Goal: Information Seeking & Learning: Learn about a topic

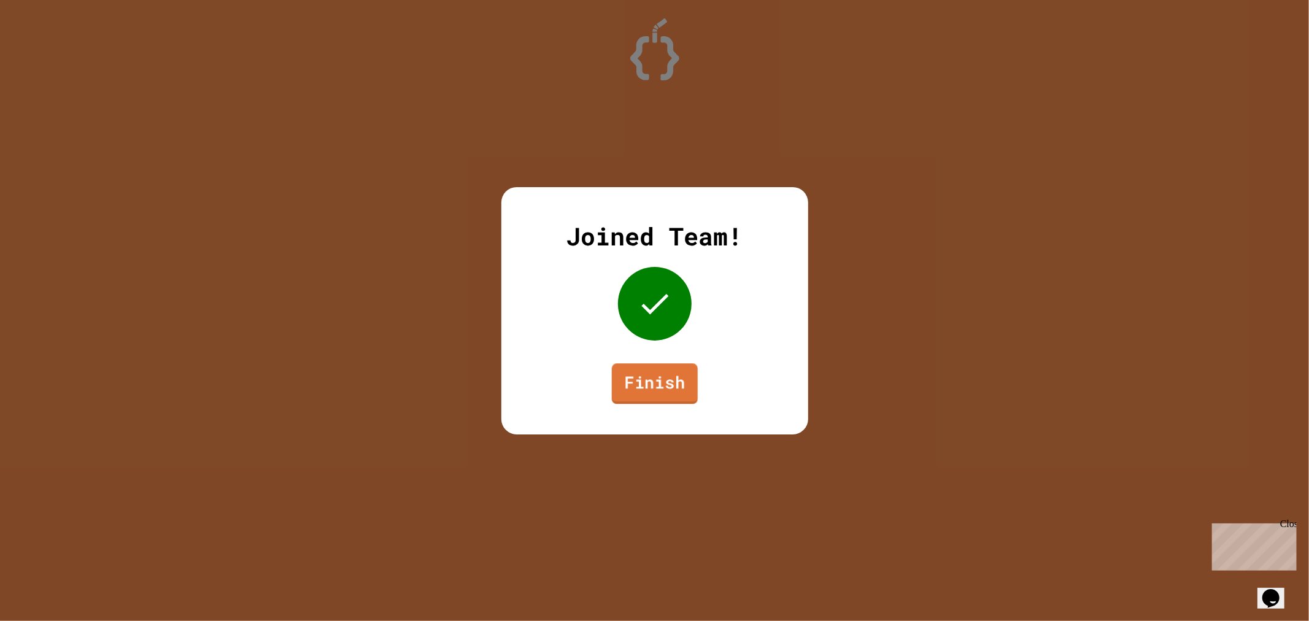
click at [664, 397] on link "Finish" at bounding box center [654, 383] width 86 height 41
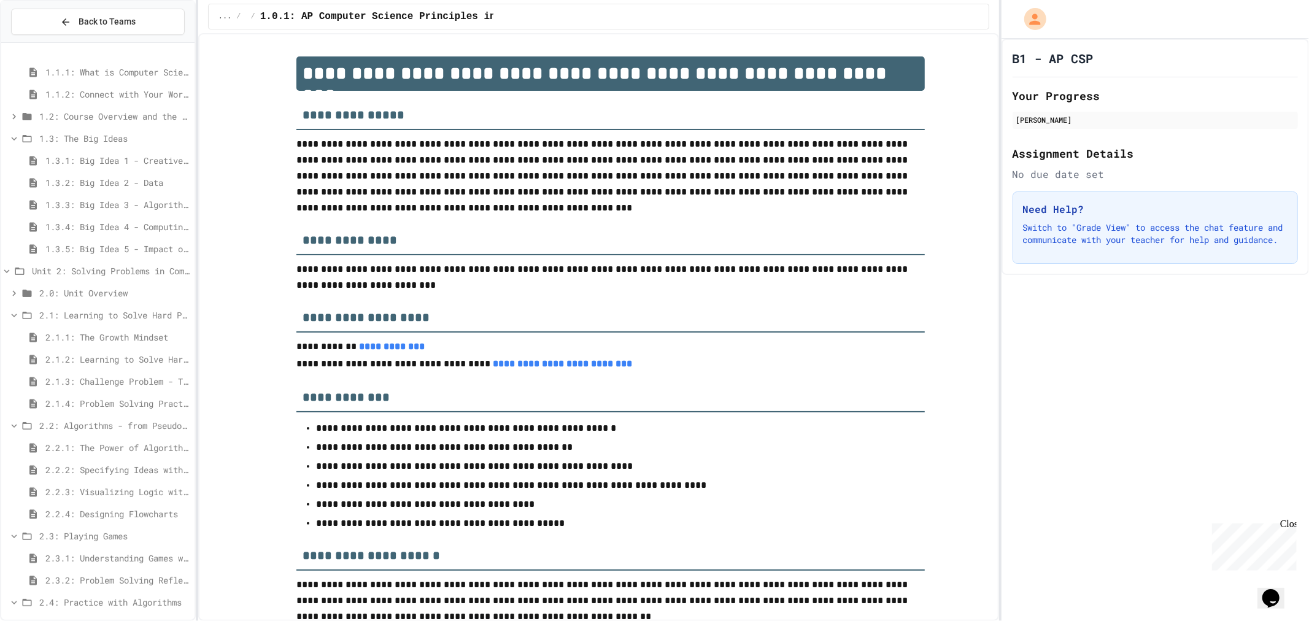
scroll to position [149, 0]
click at [44, 228] on span "2.1: Learning to Solve Hard Problems" at bounding box center [114, 222] width 150 height 13
click at [81, 360] on span "2.2.1: The Power of Algorithms" at bounding box center [117, 364] width 144 height 13
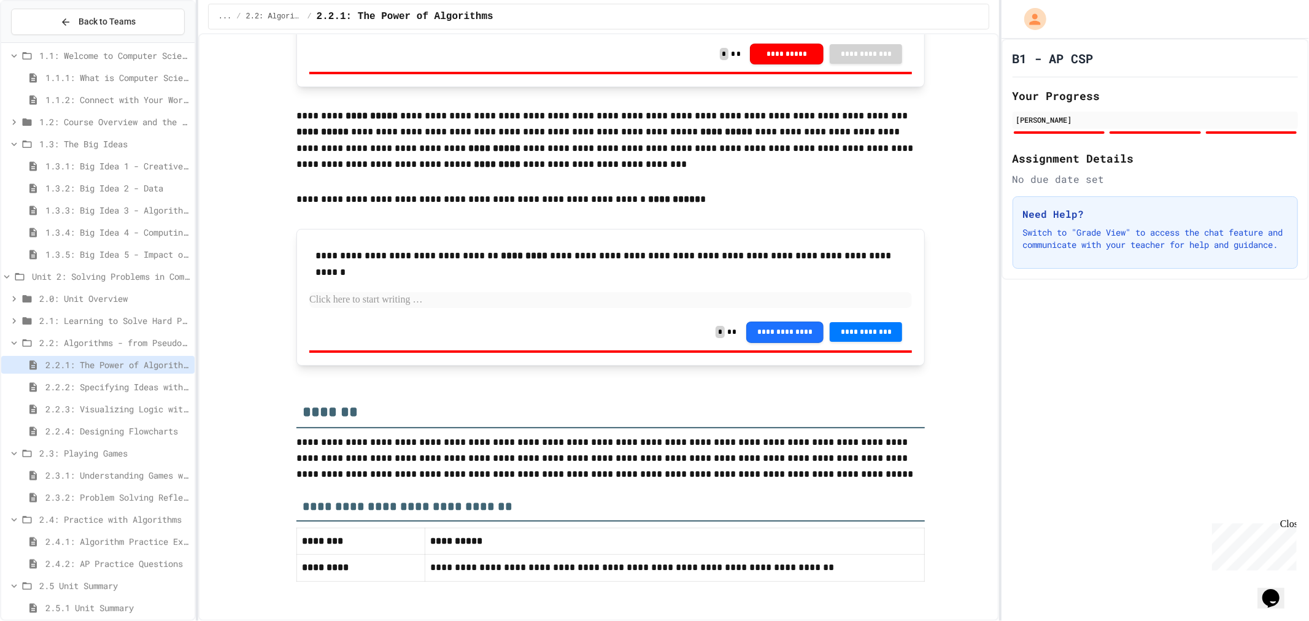
scroll to position [2273, 0]
click at [106, 392] on span "2.2.2: Specifying Ideas with Pseudocode" at bounding box center [117, 387] width 144 height 13
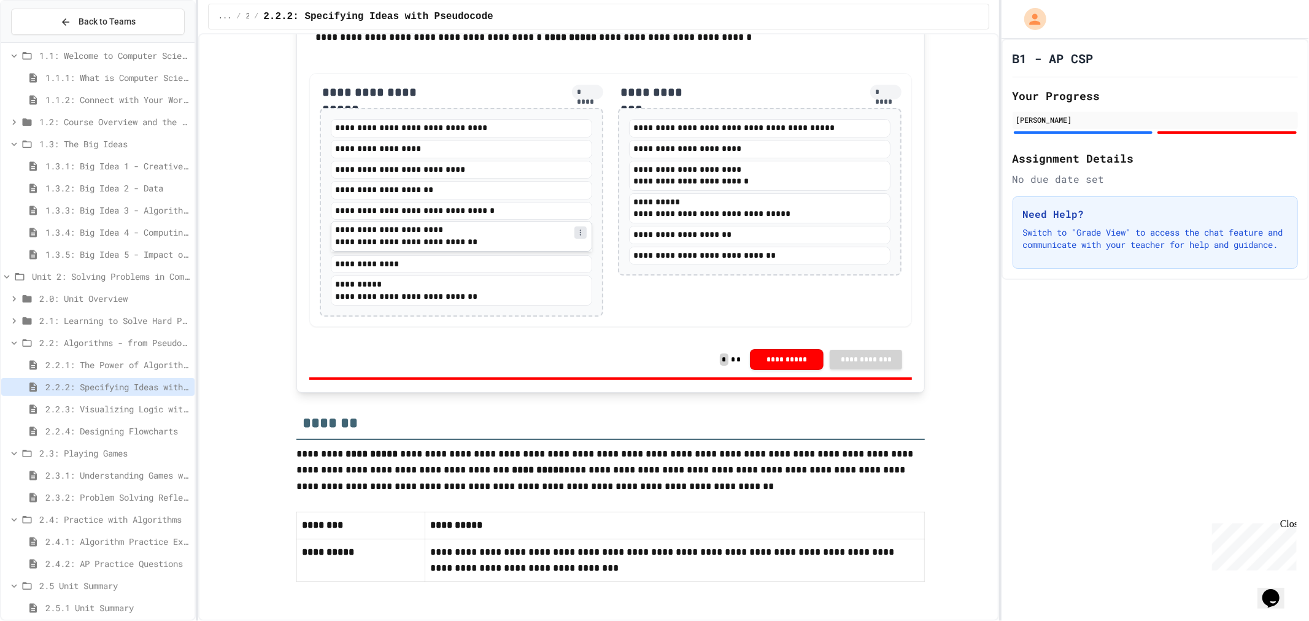
scroll to position [2537, 0]
click at [99, 403] on span "2.2.3: Visualizing Logic with Flowcharts" at bounding box center [117, 409] width 144 height 13
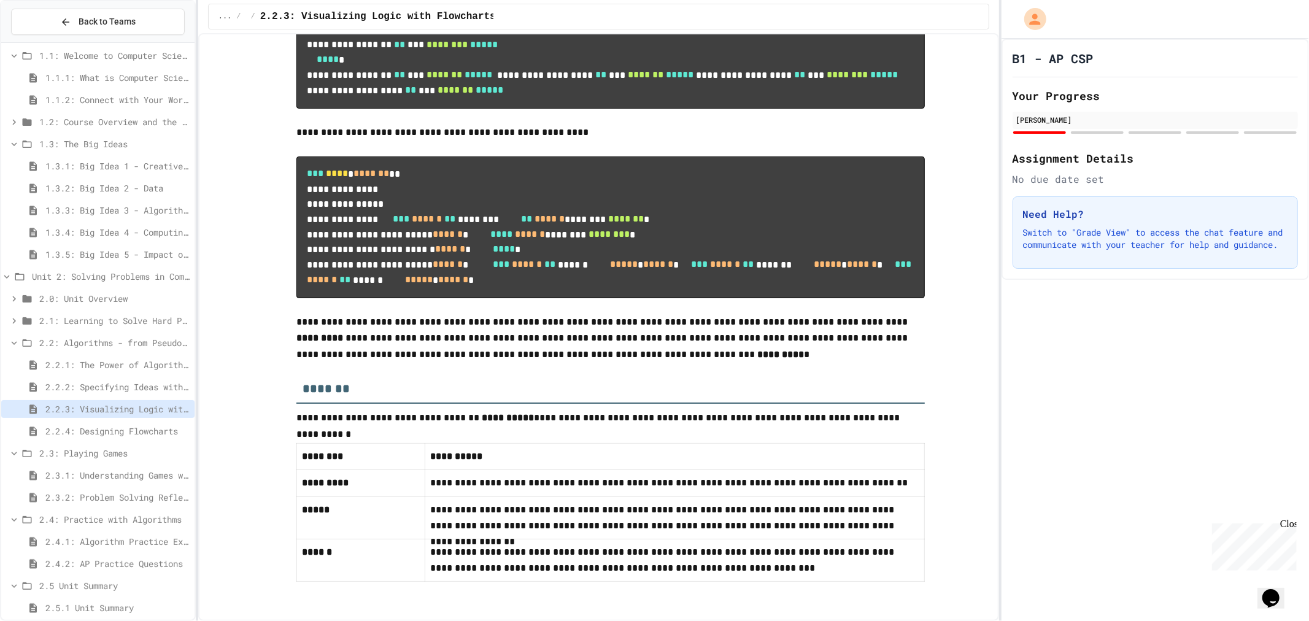
scroll to position [4945, 0]
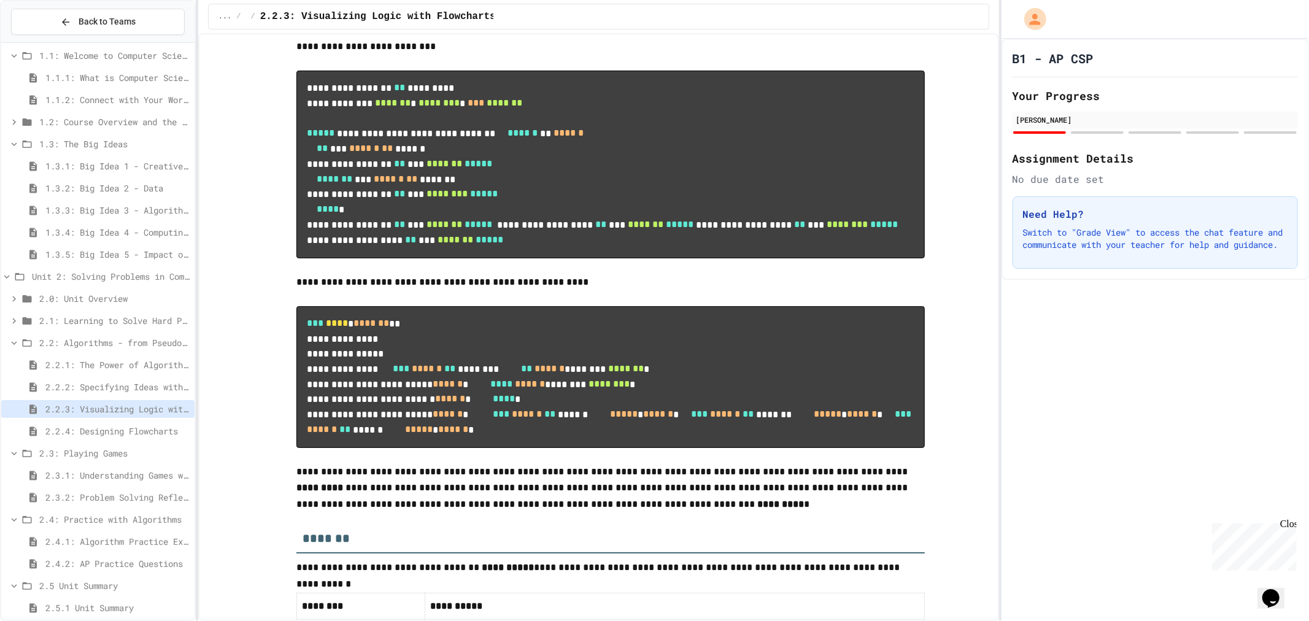
click at [131, 430] on span "2.2.4: Designing Flowcharts" at bounding box center [117, 431] width 144 height 13
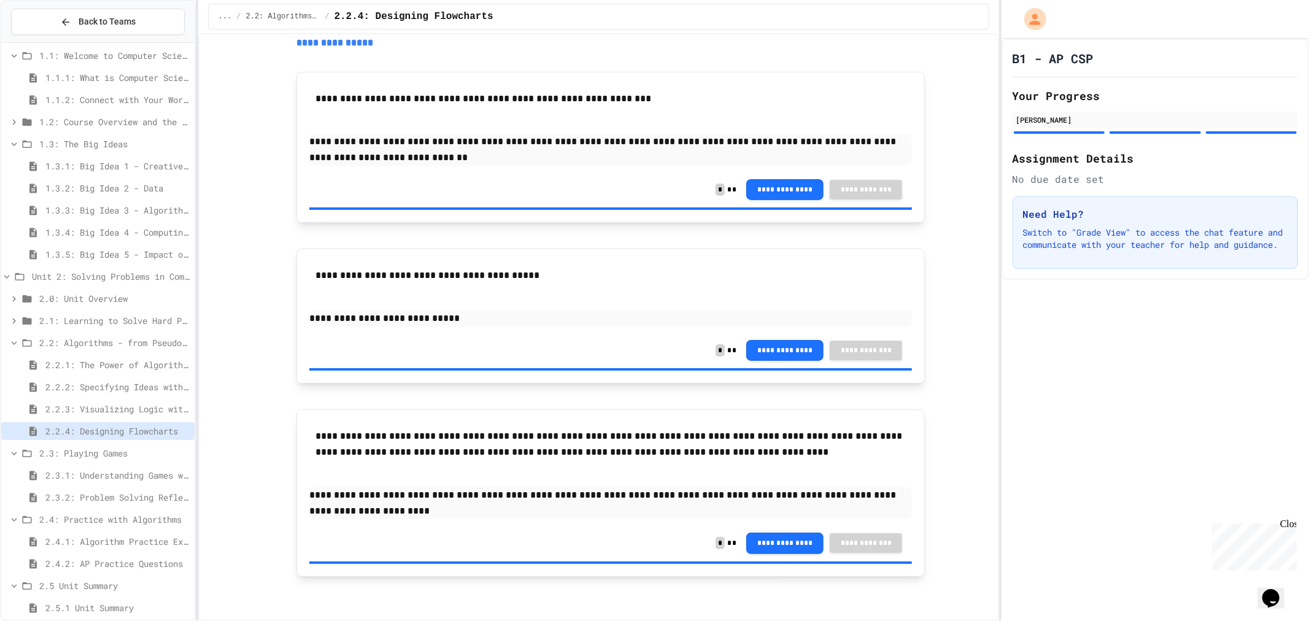
scroll to position [1251, 0]
click at [82, 412] on span "2.2.3: Visualizing Logic with Flowcharts" at bounding box center [117, 409] width 144 height 13
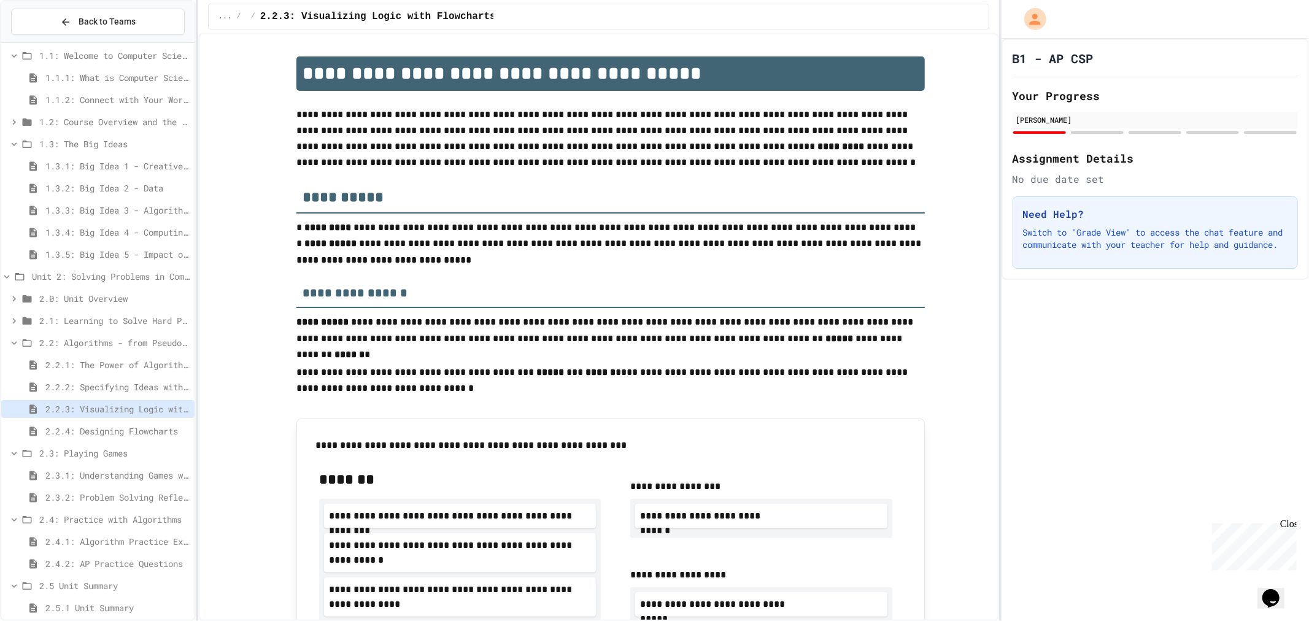
click at [120, 470] on span "2.3.1: Understanding Games with Flowcharts" at bounding box center [117, 475] width 144 height 13
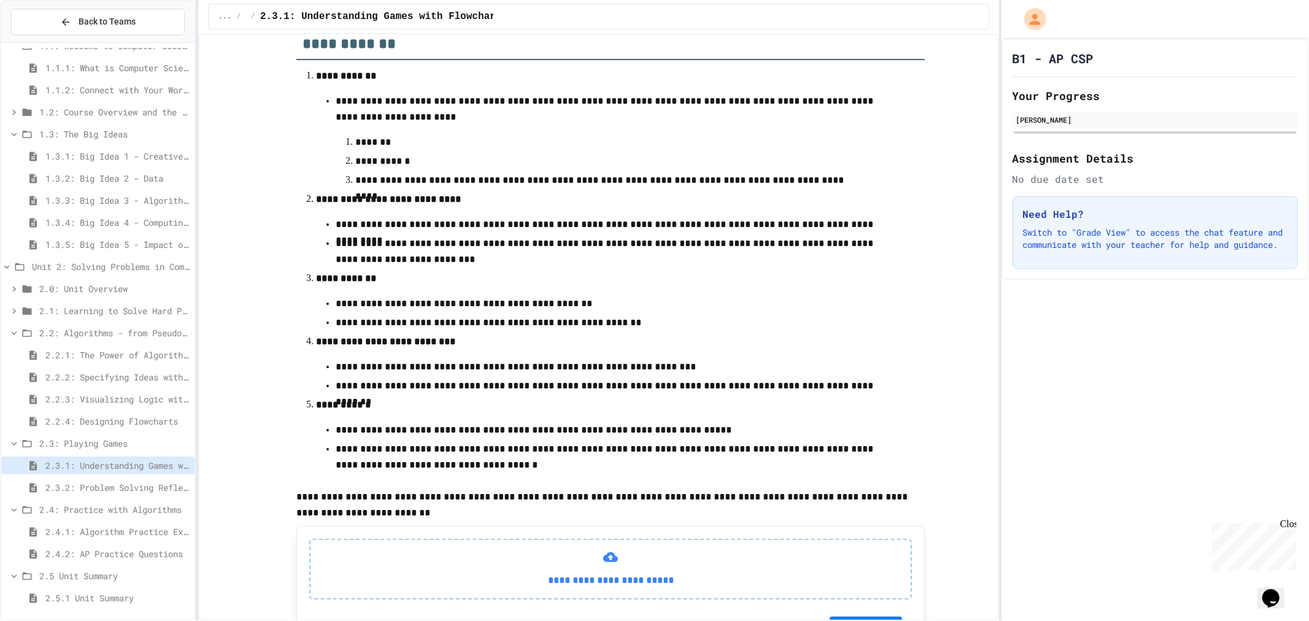
scroll to position [271, 0]
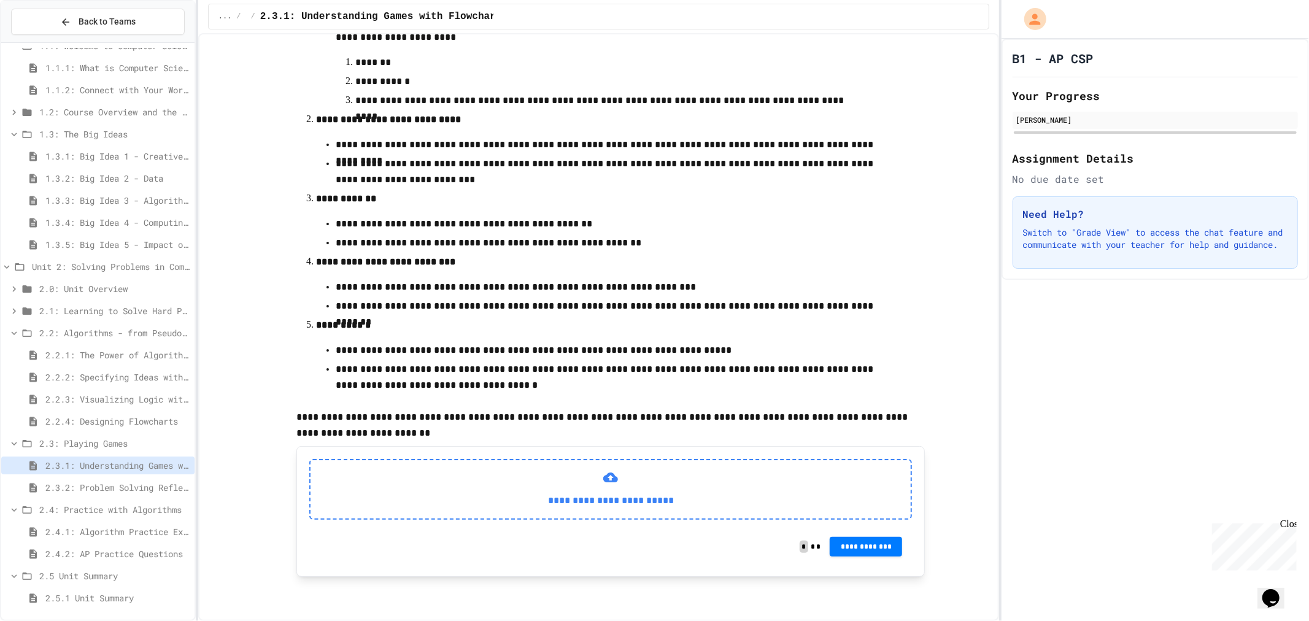
click at [673, 486] on div "**********" at bounding box center [610, 489] width 603 height 60
click at [79, 490] on span "2.3.2: Problem Solving Reflection" at bounding box center [117, 487] width 144 height 13
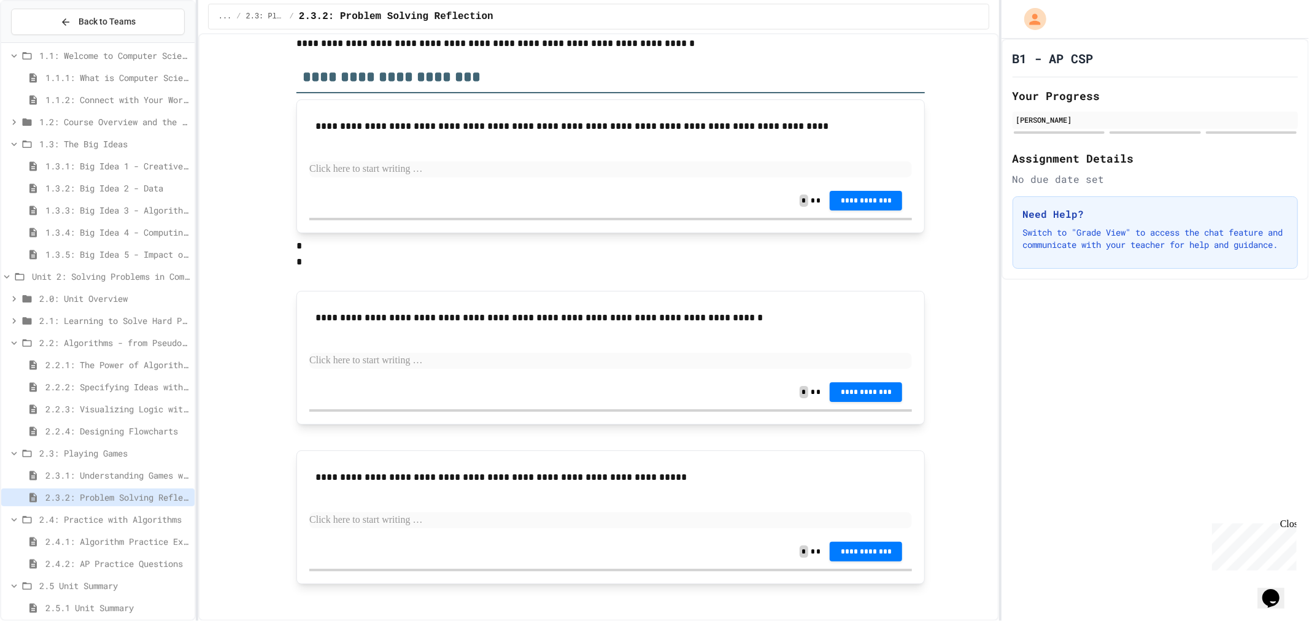
scroll to position [76, 0]
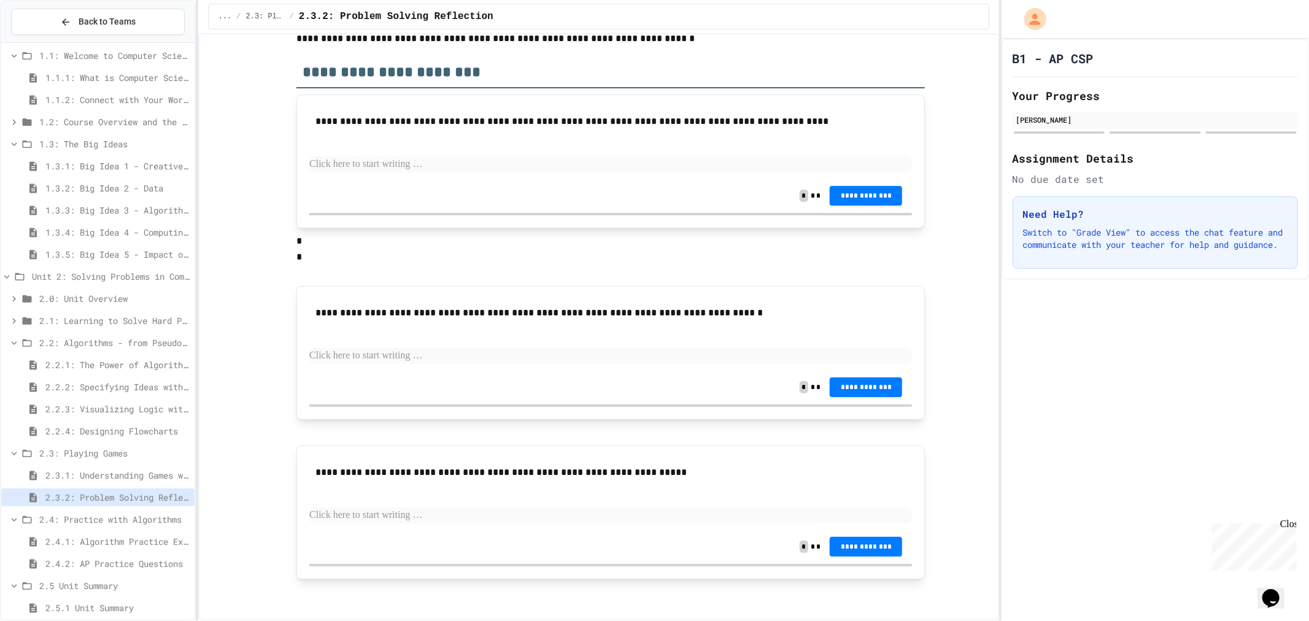
click at [60, 527] on div "2.4: Practice with Algorithms" at bounding box center [97, 520] width 193 height 18
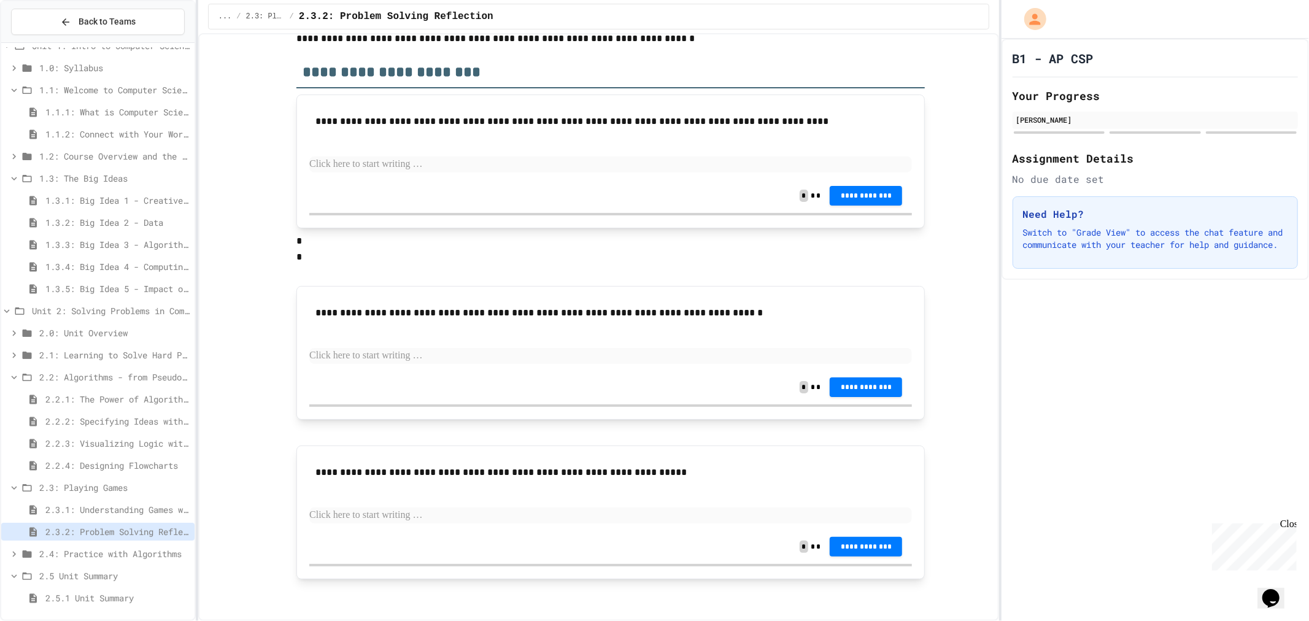
scroll to position [6, 0]
click at [60, 537] on span "2.3.2: Problem Solving Reflection" at bounding box center [117, 541] width 144 height 13
click at [112, 593] on span "2.5.1 Unit Summary" at bounding box center [117, 598] width 144 height 13
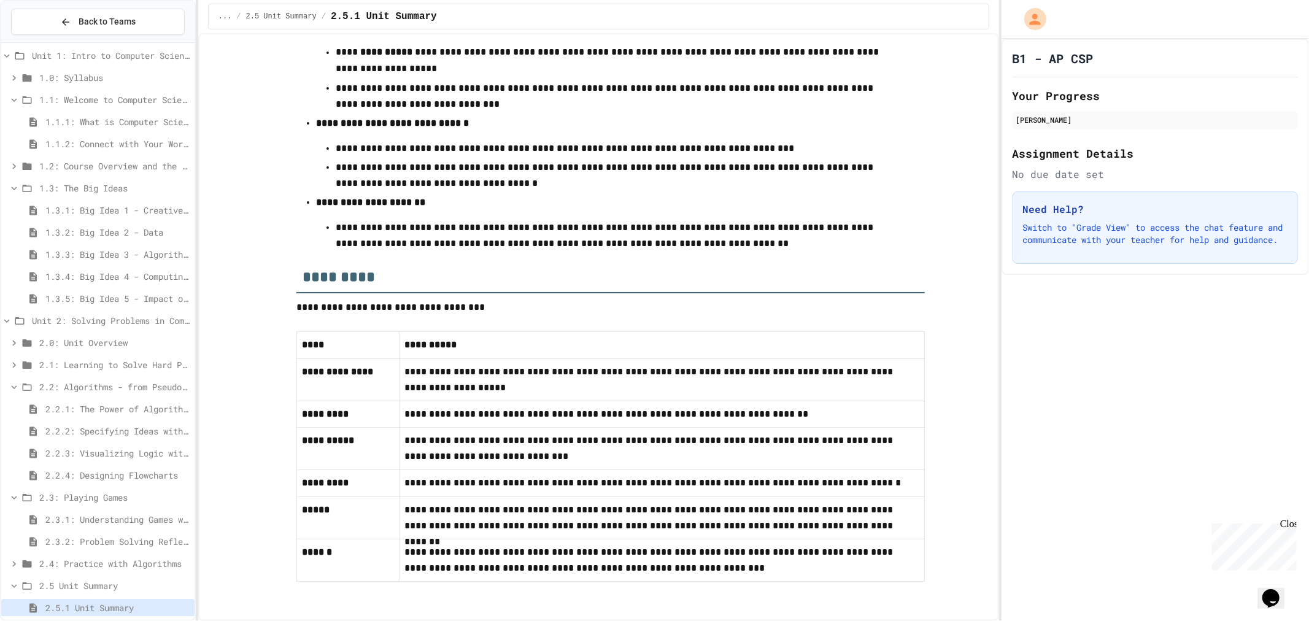
scroll to position [473, 0]
click at [89, 517] on span "2.3.1: Understanding Games with Flowcharts" at bounding box center [117, 519] width 144 height 13
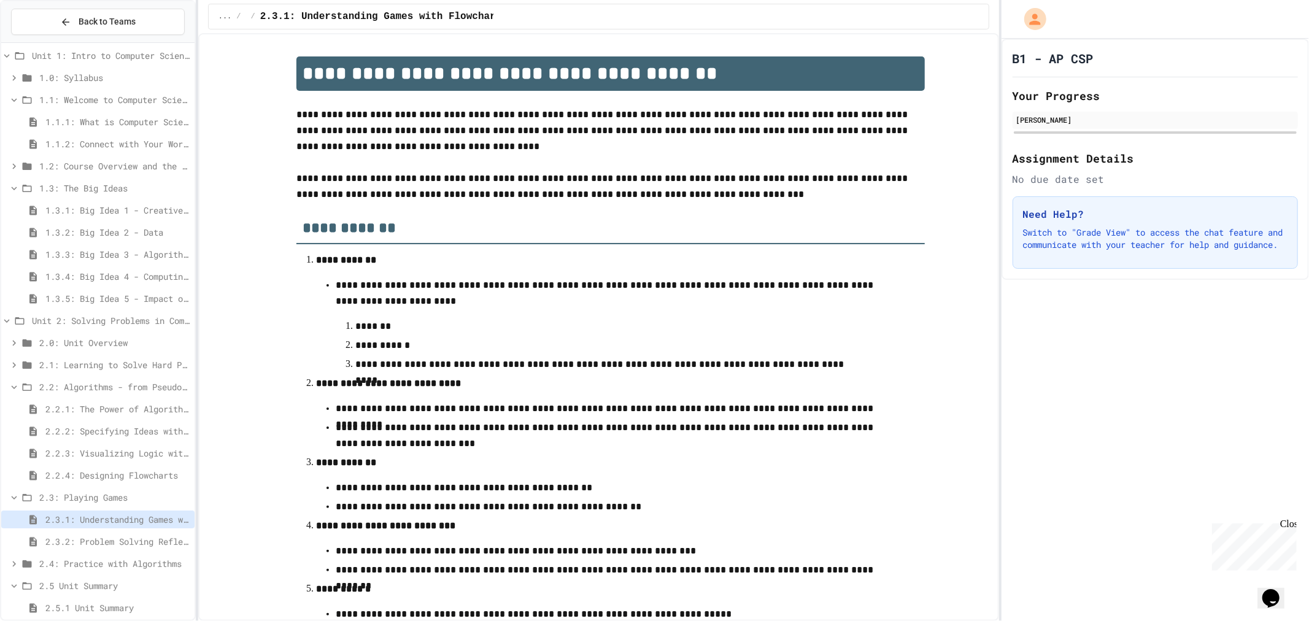
click at [112, 431] on span "2.2.2: Specifying Ideas with Pseudocode" at bounding box center [117, 431] width 144 height 13
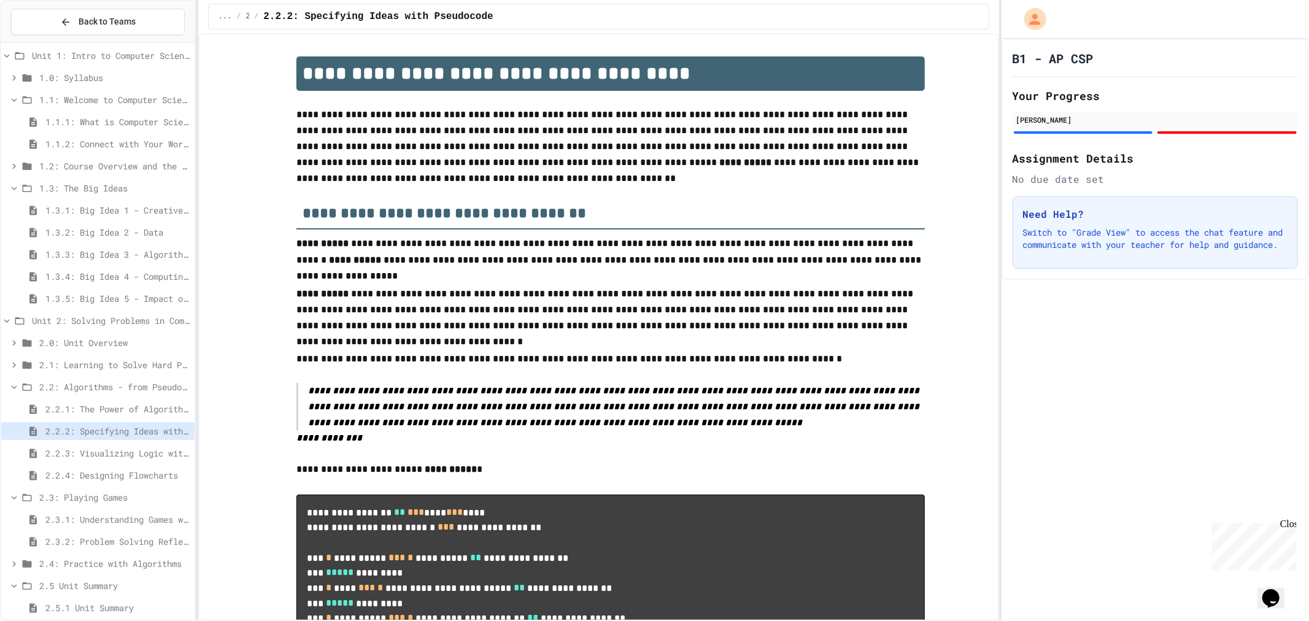
click at [102, 406] on span "2.2.1: The Power of Algorithms" at bounding box center [117, 409] width 144 height 13
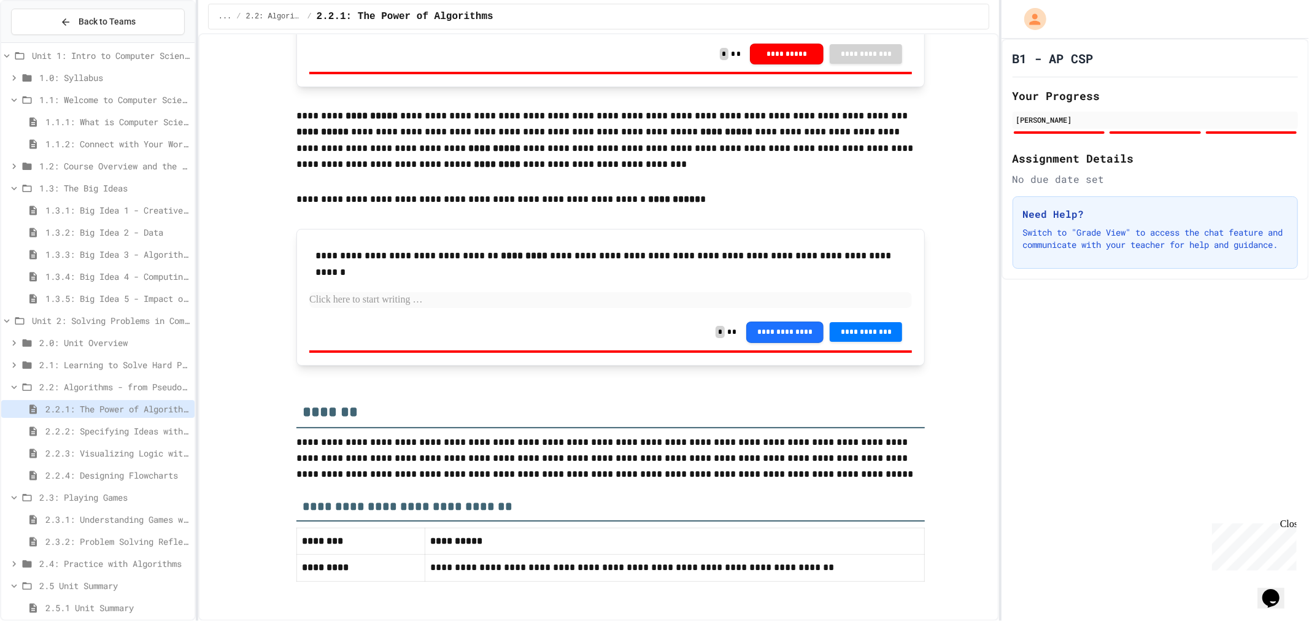
scroll to position [2273, 0]
click at [777, 334] on button "**********" at bounding box center [784, 332] width 77 height 21
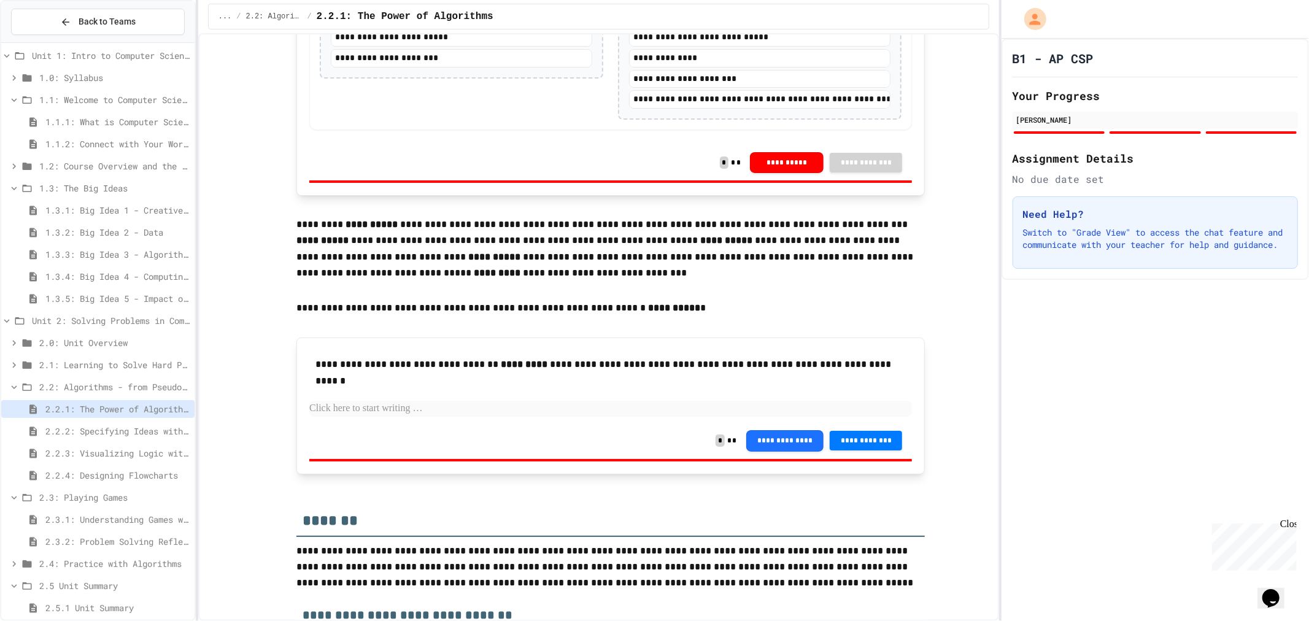
scroll to position [2068, 0]
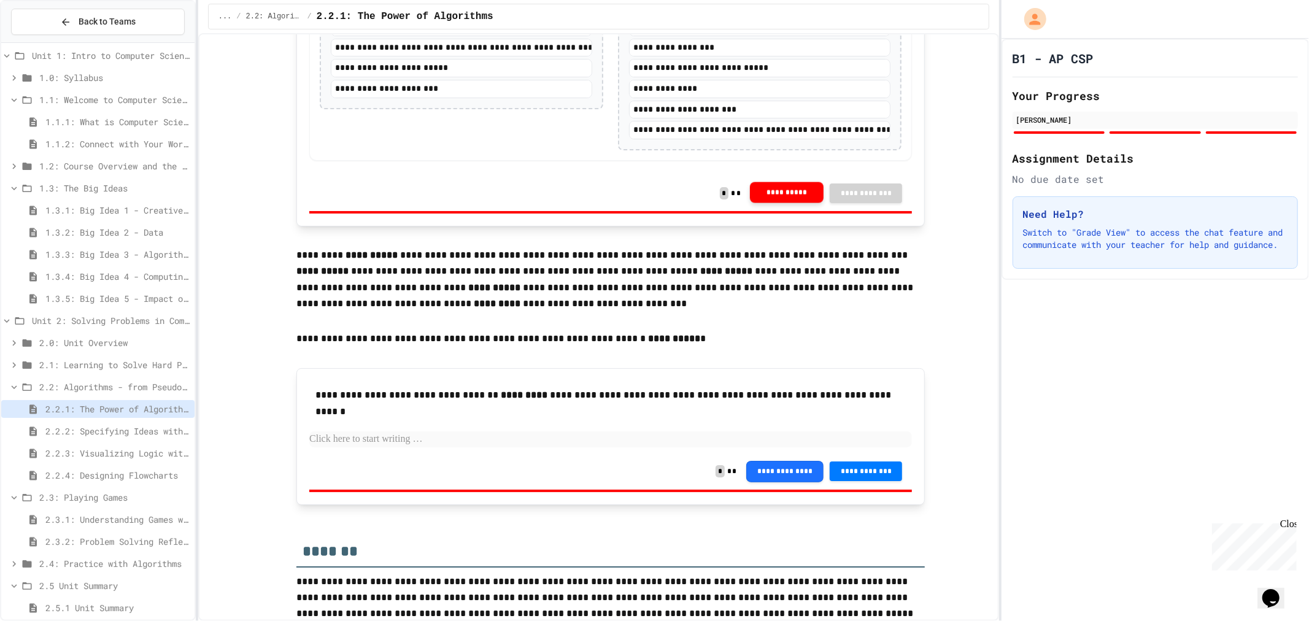
click at [770, 203] on button "**********" at bounding box center [787, 192] width 74 height 21
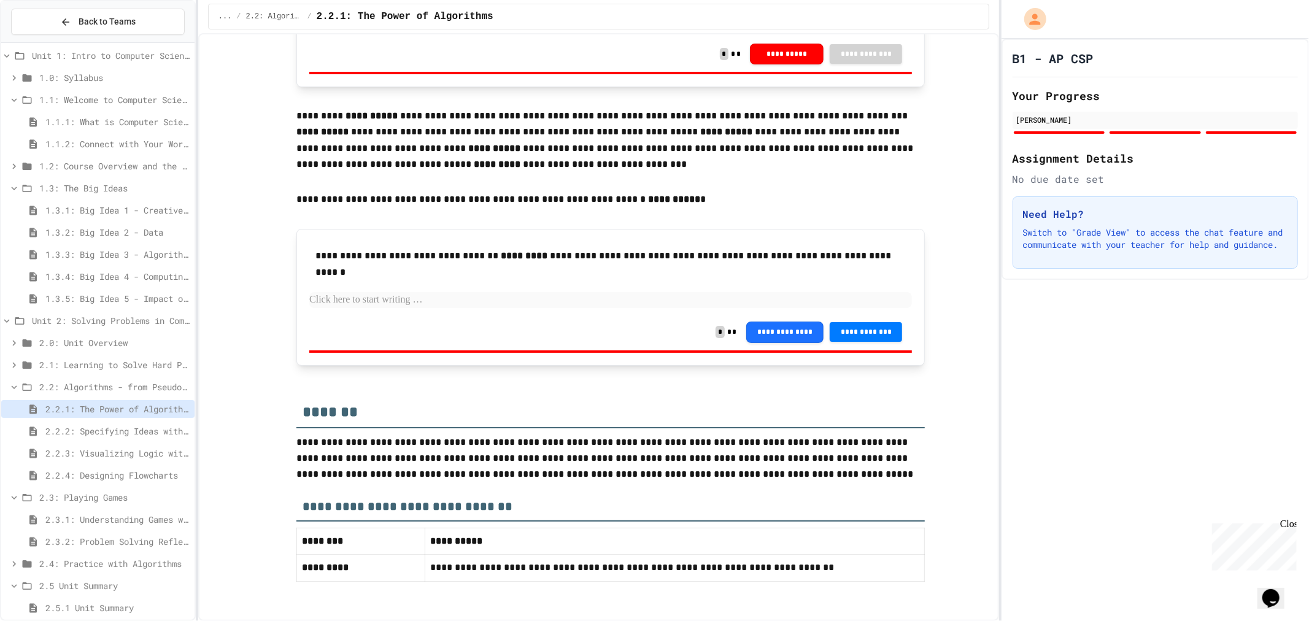
scroll to position [2273, 0]
click at [485, 299] on p at bounding box center [610, 300] width 603 height 16
click at [126, 430] on span "2.2.2: Specifying Ideas with Pseudocode" at bounding box center [117, 431] width 144 height 13
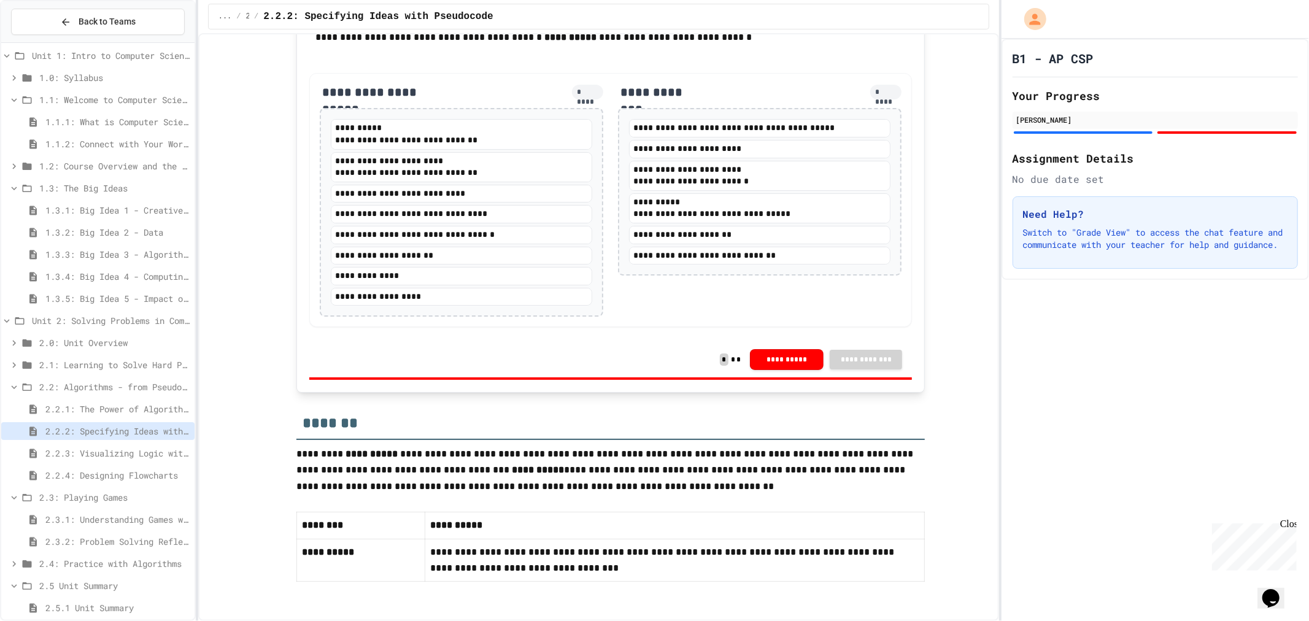
scroll to position [2537, 0]
click at [82, 455] on span "2.2.3: Visualizing Logic with Flowcharts" at bounding box center [117, 453] width 144 height 13
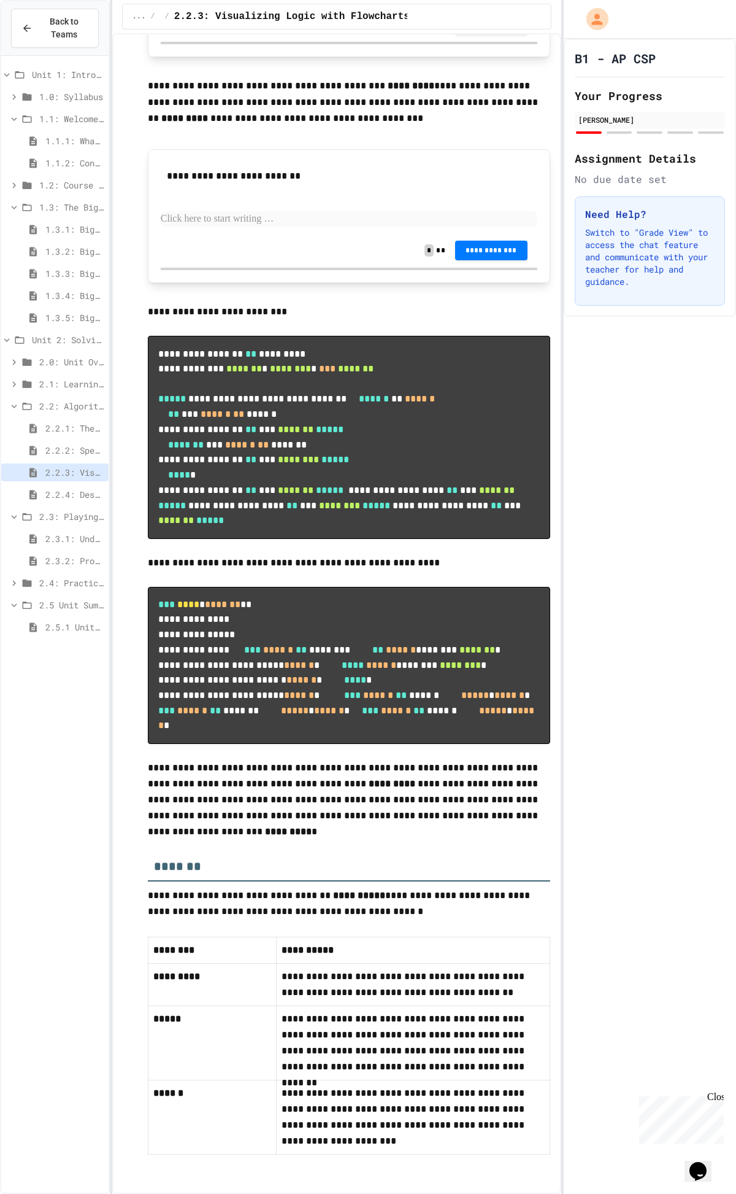
scroll to position [4727, 0]
click at [66, 500] on span "2.2.4: Designing Flowcharts" at bounding box center [74, 494] width 58 height 13
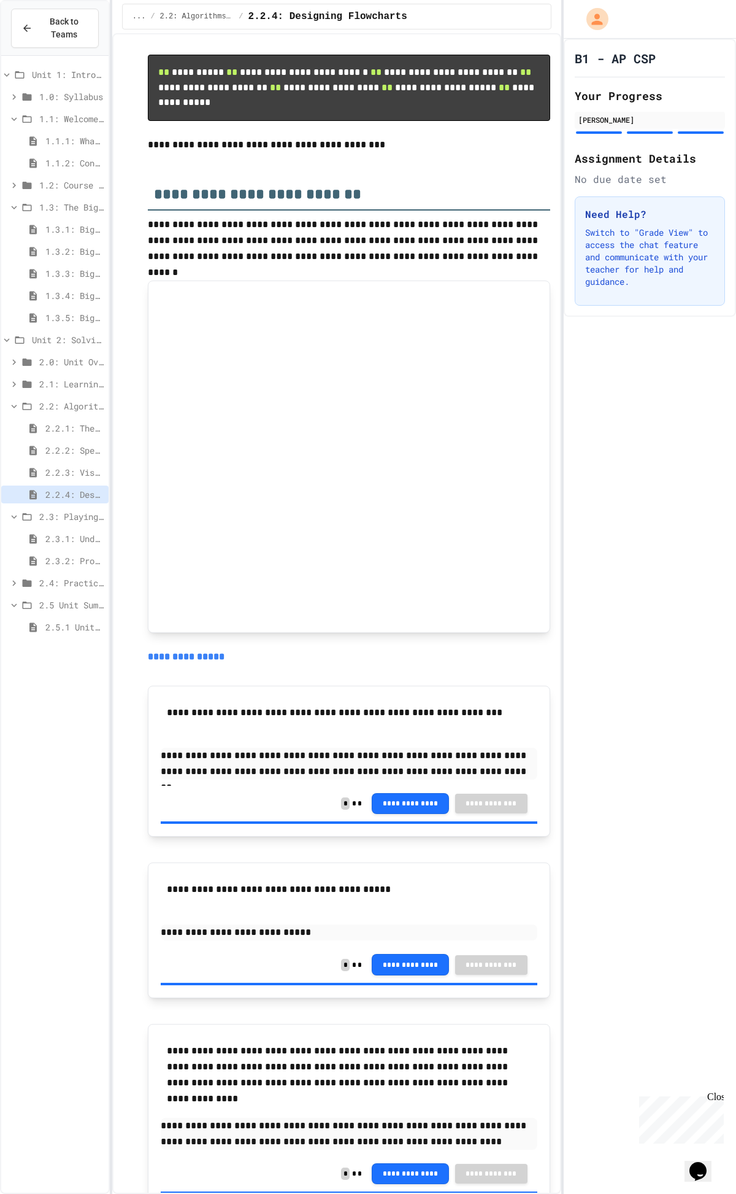
scroll to position [741, 0]
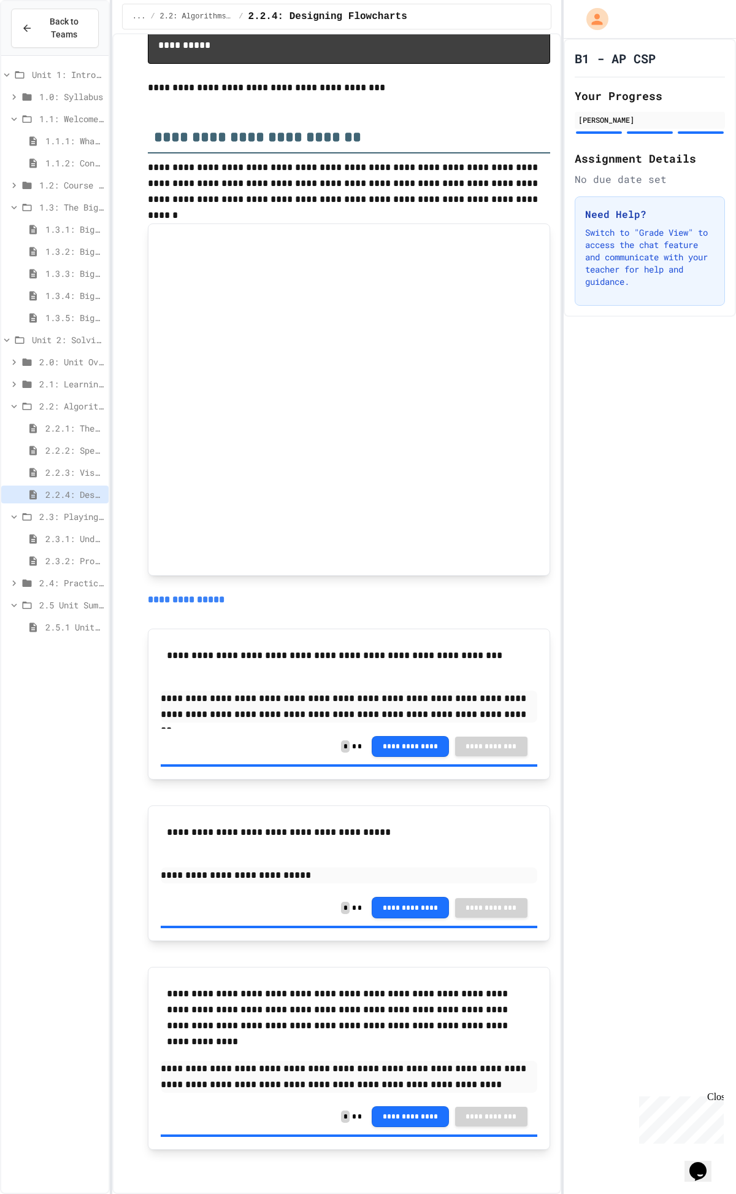
click at [75, 357] on span "2.0: Unit Overview" at bounding box center [71, 361] width 64 height 13
click at [53, 381] on span "2.0.1: Unit Overview" at bounding box center [74, 383] width 58 height 13
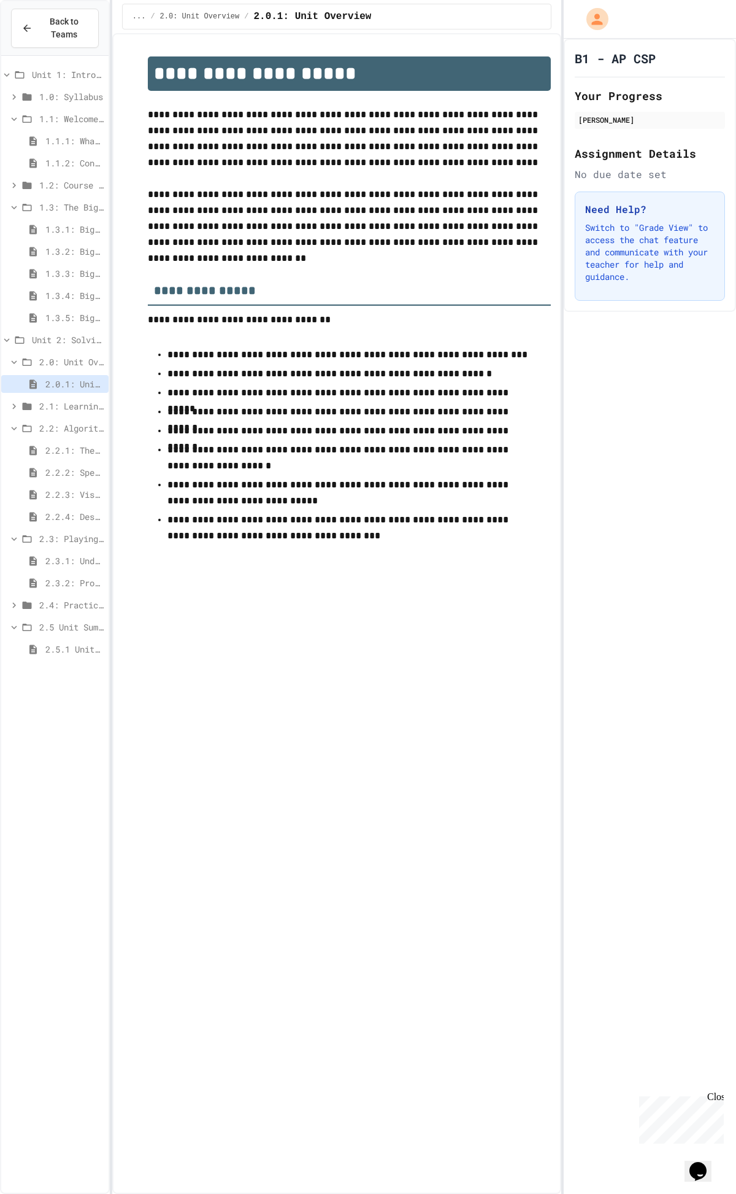
click at [66, 403] on span "2.1: Learning to Solve Hard Problems" at bounding box center [71, 406] width 64 height 13
click at [72, 427] on span "2.1.1: The Growth Mindset" at bounding box center [74, 428] width 58 height 13
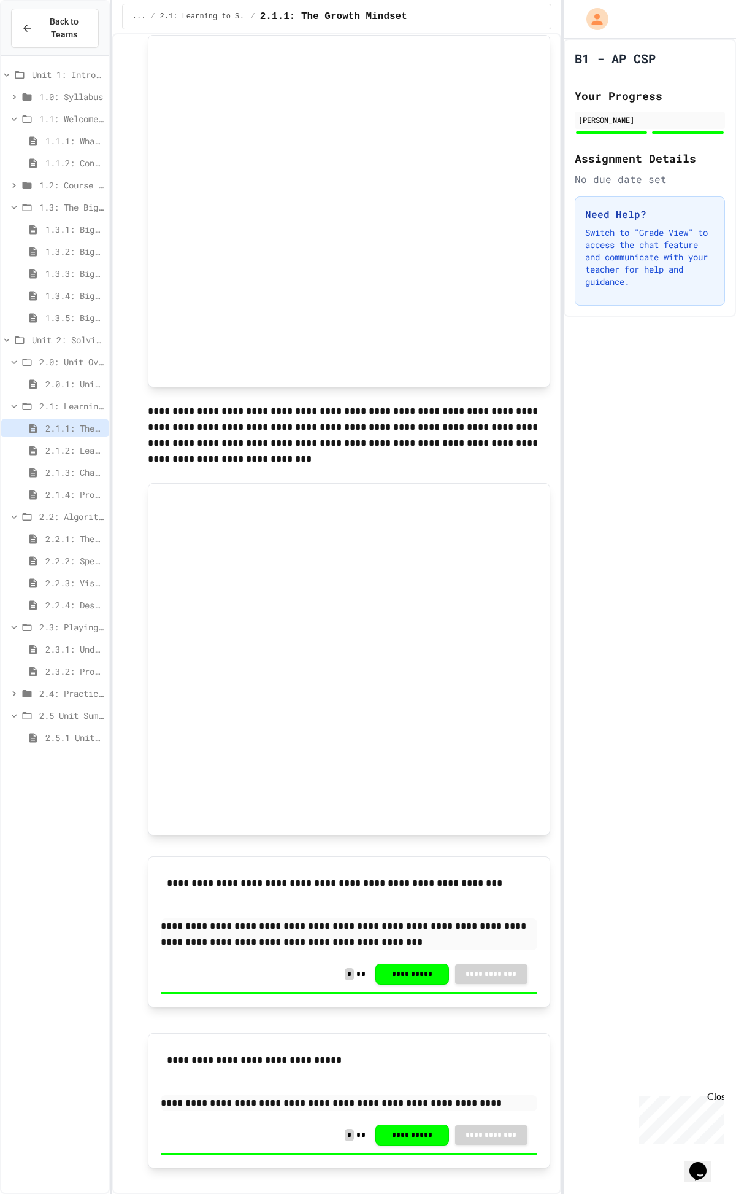
scroll to position [137, 0]
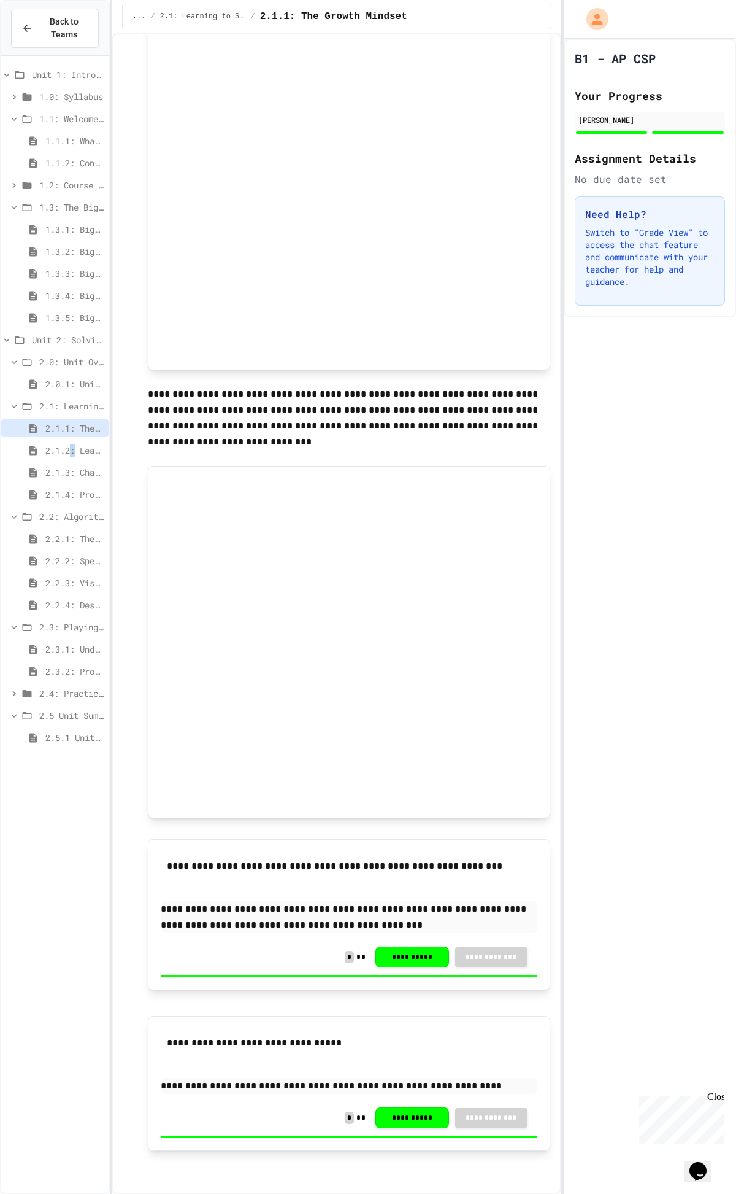
click at [72, 452] on span "2.1.2: Learning to Solve Hard Problems" at bounding box center [74, 450] width 58 height 13
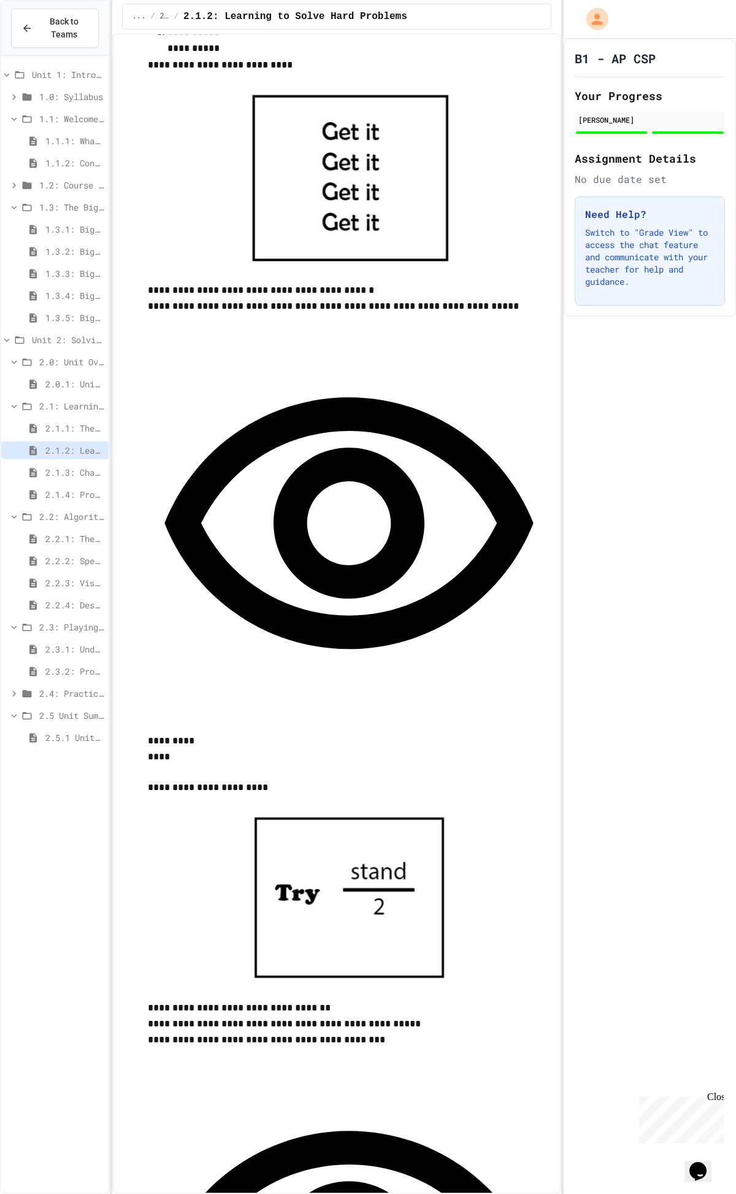
scroll to position [986, 0]
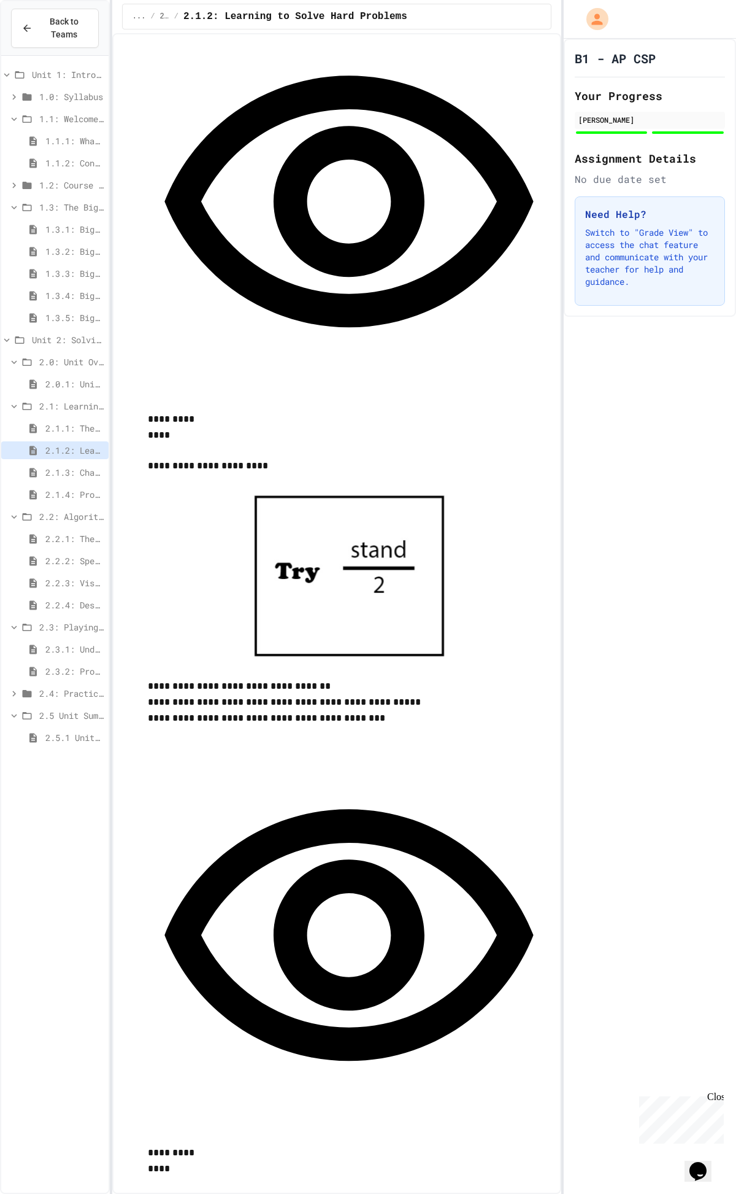
click at [72, 468] on span "2.1.3: Challenge Problem - The Bridge" at bounding box center [74, 472] width 58 height 13
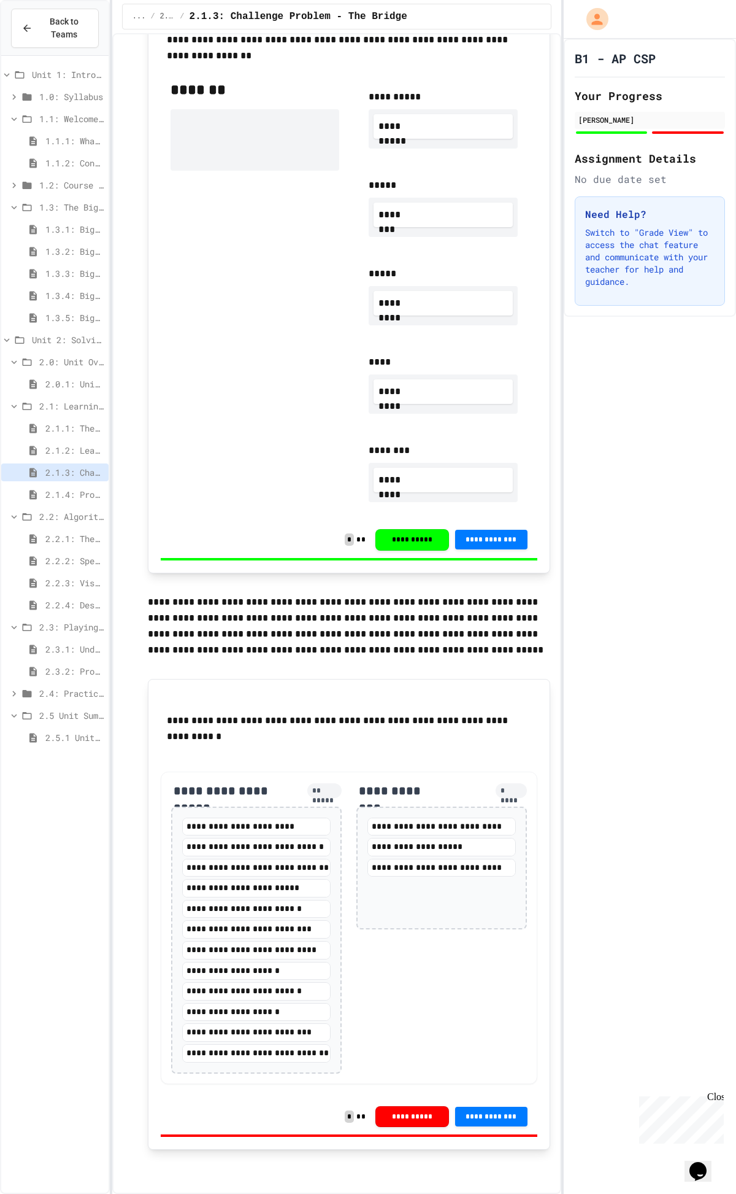
scroll to position [711, 0]
click at [74, 503] on div "2.1.4: Problem Solving Practice" at bounding box center [54, 496] width 107 height 22
click at [74, 494] on span "2.1.4: Problem Solving Practice" at bounding box center [74, 494] width 58 height 13
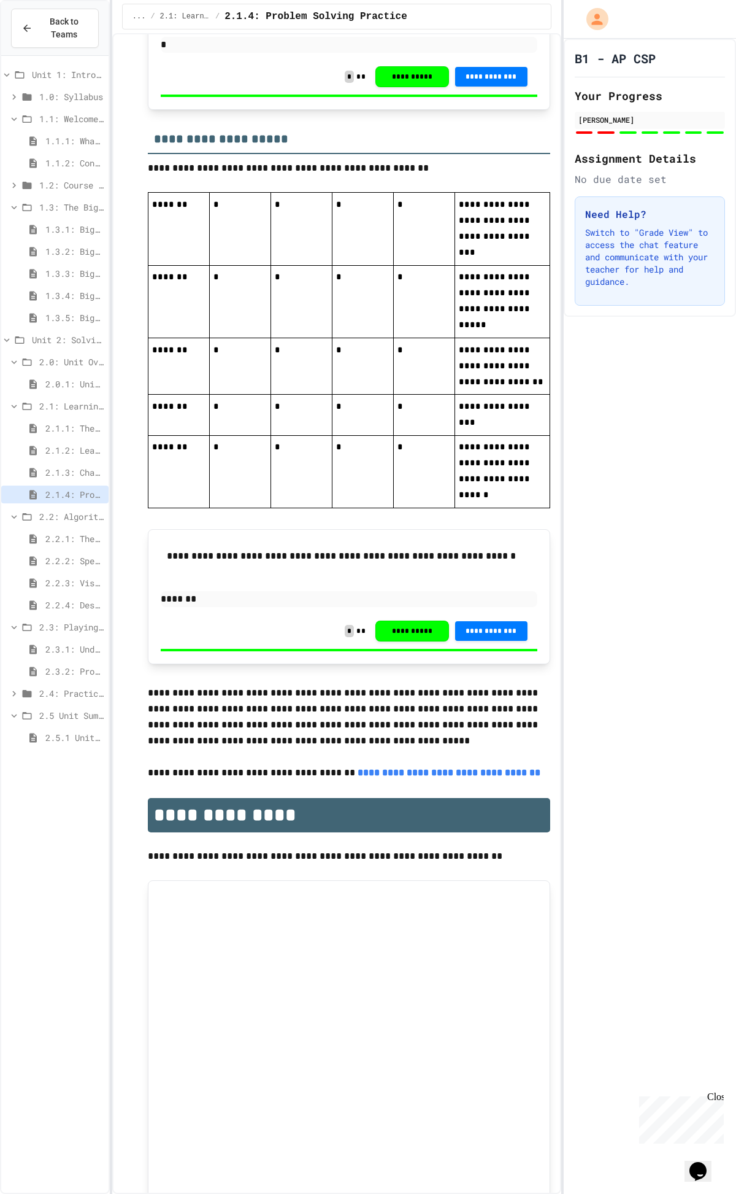
scroll to position [2207, 0]
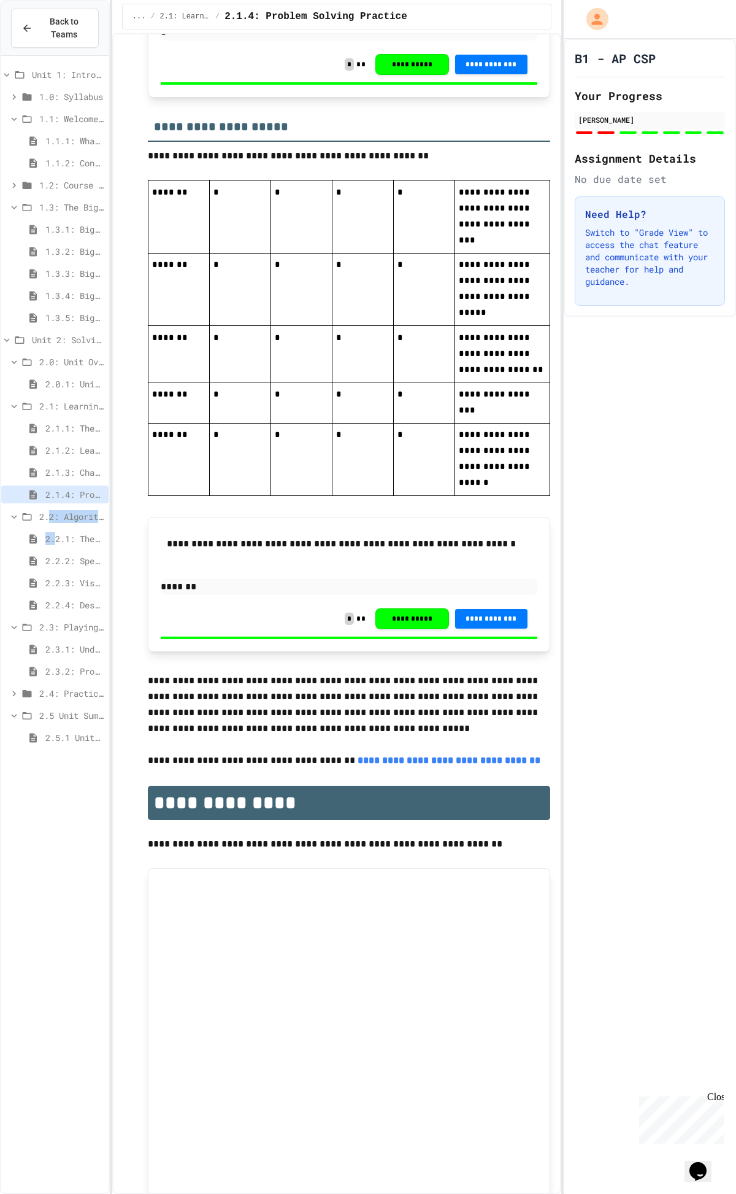
drag, startPoint x: 51, startPoint y: 528, endPoint x: 54, endPoint y: 538, distance: 9.7
click at [54, 538] on div "Unit 1: Intro to Computer Science 1.0: Syllabus 1.1: Welcome to Computer Scienc…" at bounding box center [54, 408] width 107 height 695
drag, startPoint x: 83, startPoint y: 541, endPoint x: 83, endPoint y: 527, distance: 14.1
click at [83, 527] on div "Unit 1: Intro to Computer Science 1.0: Syllabus 1.1: Welcome to Computer Scienc…" at bounding box center [54, 408] width 107 height 695
click at [84, 516] on span "2.2: Algorithms - from Pseudocode to Flowcharts" at bounding box center [71, 516] width 64 height 13
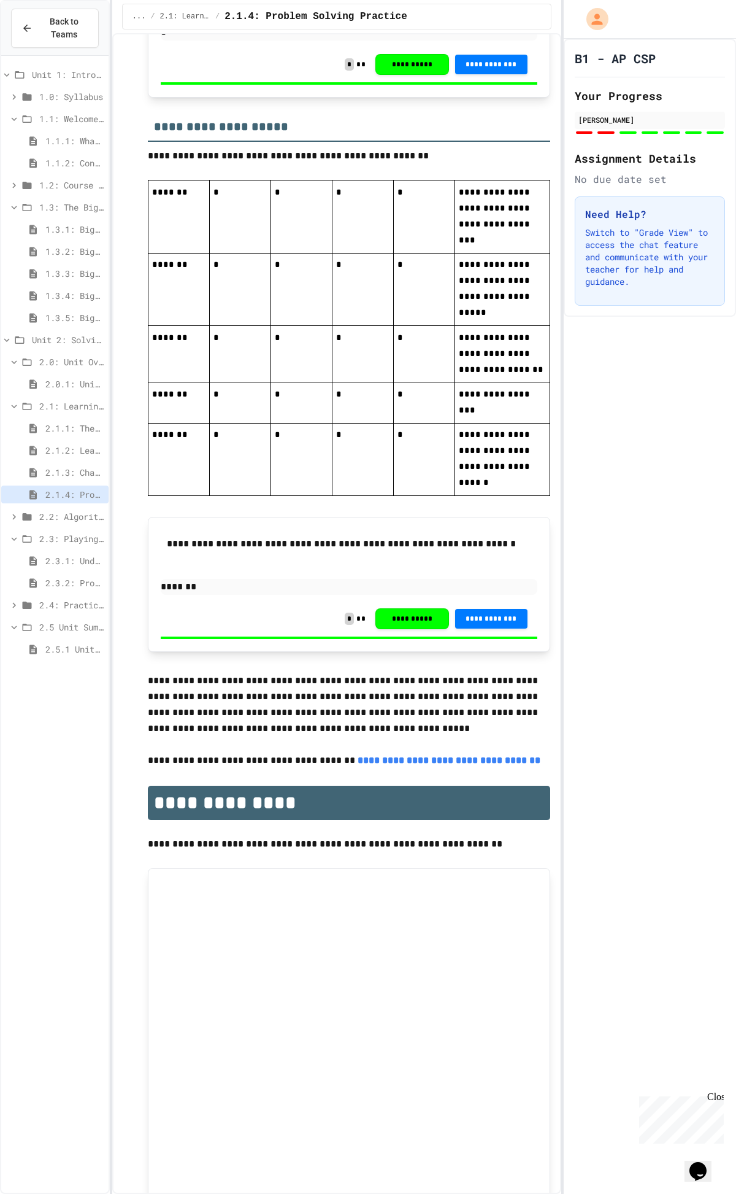
click at [77, 513] on span "2.2: Algorithms - from Pseudocode to Flowcharts" at bounding box center [71, 516] width 64 height 13
click at [71, 535] on span "2.2.1: The Power of Algorithms" at bounding box center [74, 538] width 58 height 13
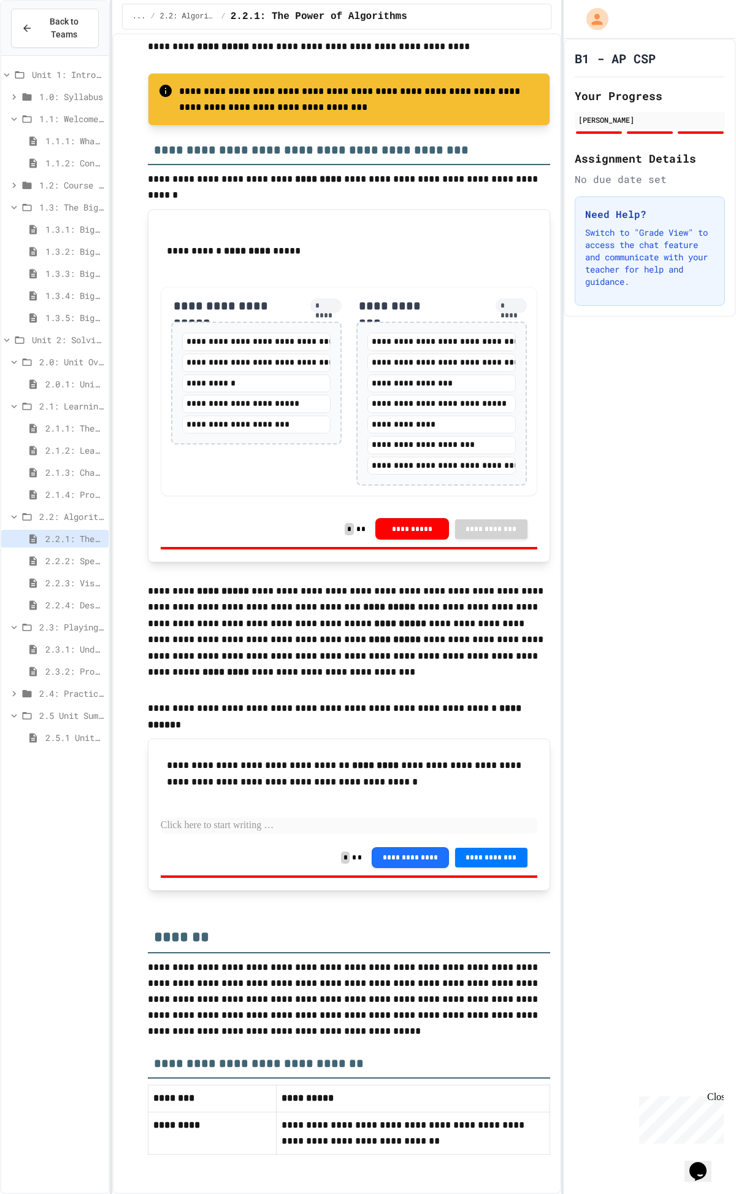
scroll to position [2017, 0]
click at [75, 559] on span "2.2.2: Specifying Ideas with Pseudocode" at bounding box center [74, 560] width 58 height 13
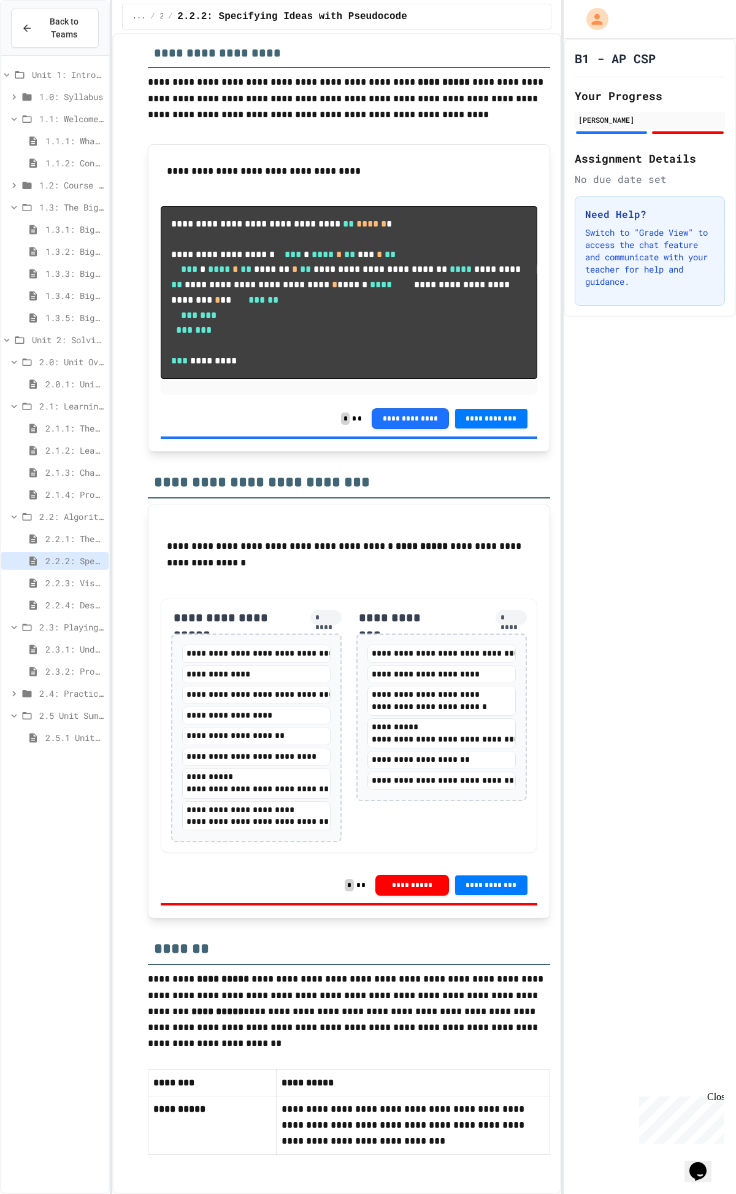
scroll to position [2400, 0]
click at [66, 584] on span "2.2.3: Visualizing Logic with Flowcharts" at bounding box center [74, 582] width 58 height 13
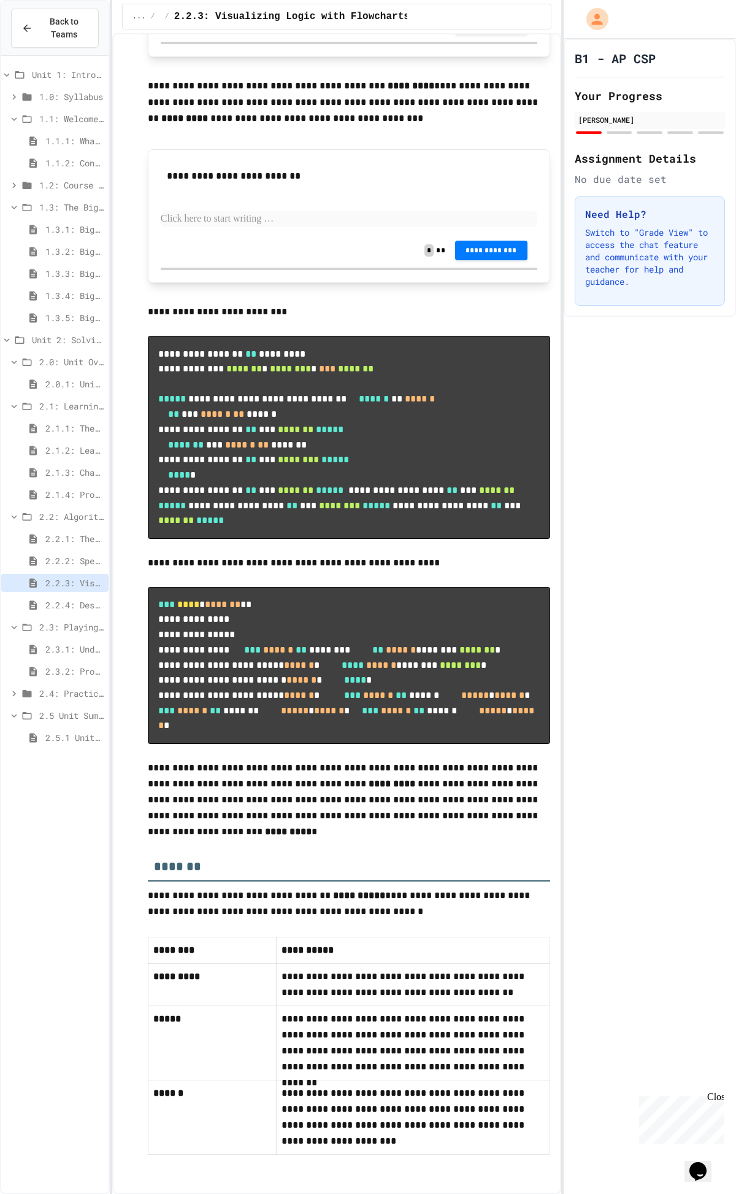
scroll to position [4664, 0]
click at [61, 604] on span "2.2.4: Designing Flowcharts" at bounding box center [74, 604] width 58 height 13
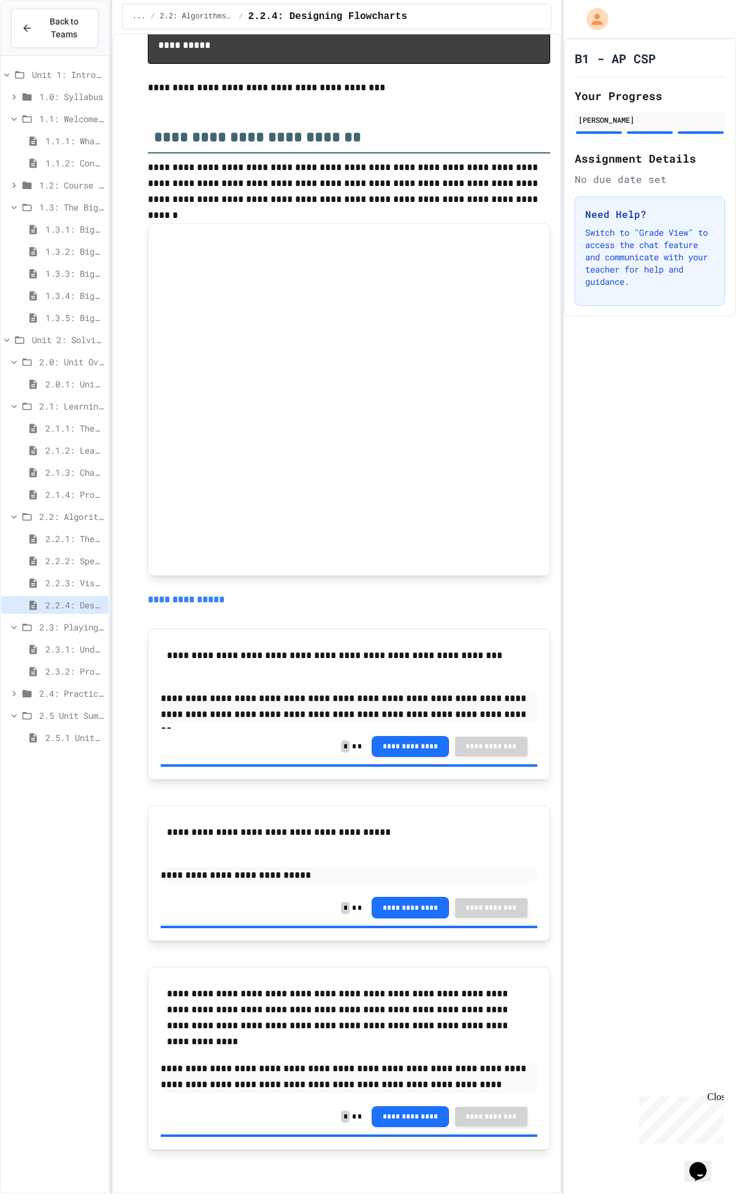
scroll to position [741, 0]
click at [70, 620] on span "2.3.1: Understanding Games with Flowcharts" at bounding box center [74, 649] width 58 height 13
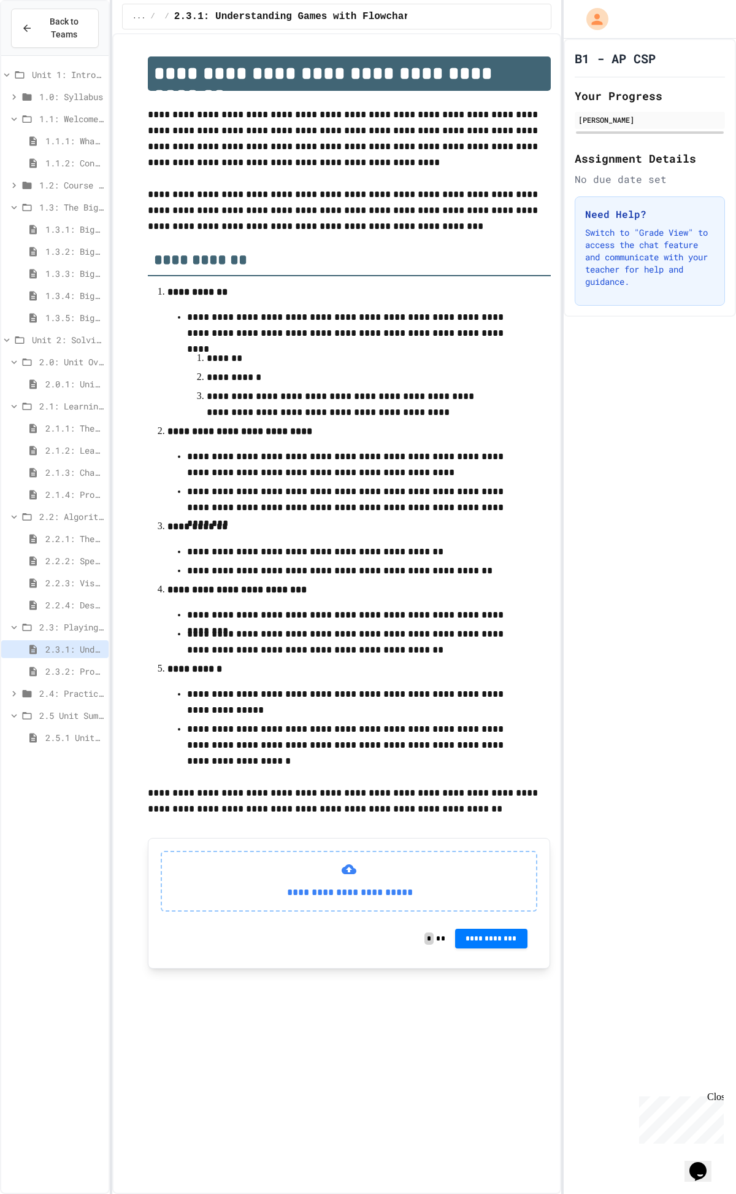
click at [59, 620] on span "2.3.2: Problem Solving Reflection" at bounding box center [74, 671] width 58 height 13
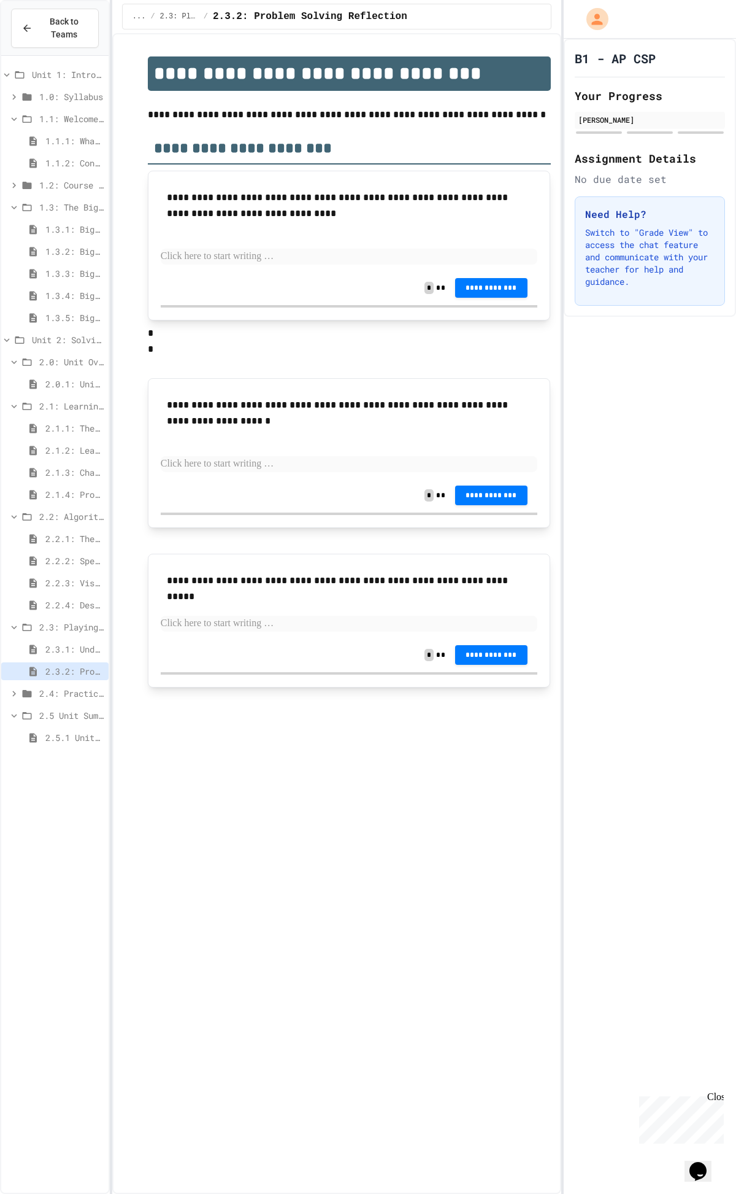
click at [36, 620] on div "2.4: Practice with Algorithms" at bounding box center [54, 693] width 107 height 18
click at [35, 620] on icon at bounding box center [32, 715] width 7 height 9
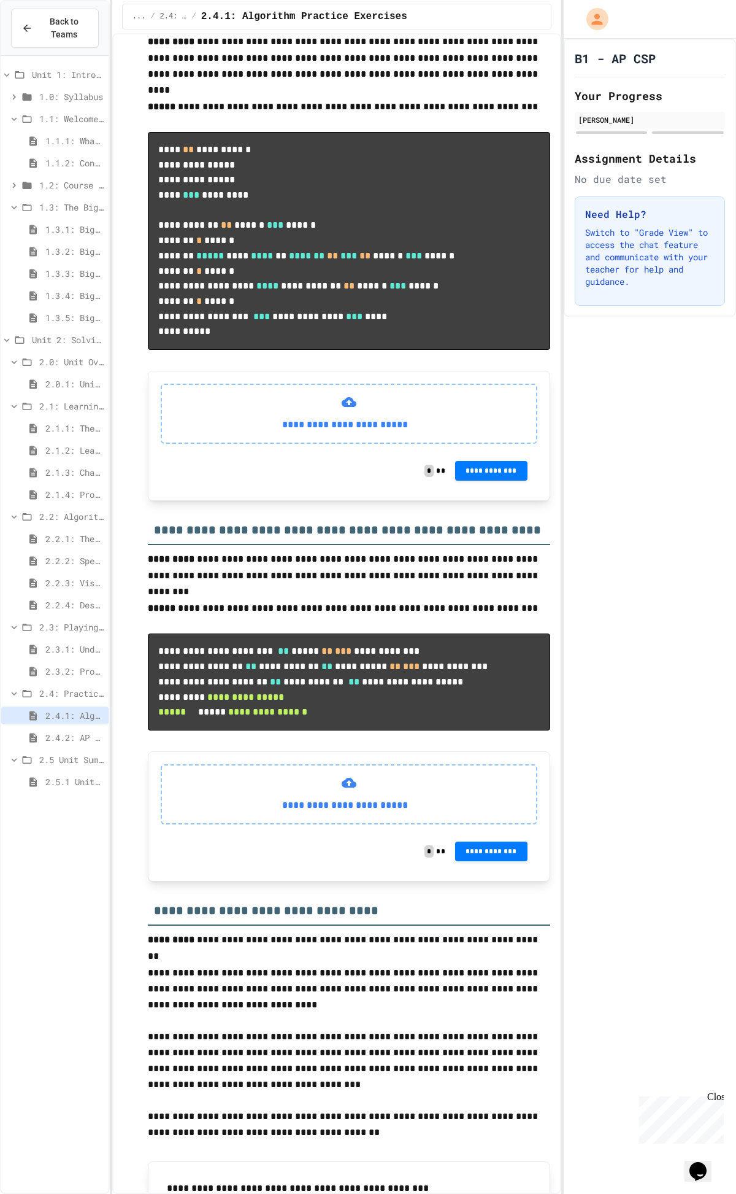
scroll to position [689, 0]
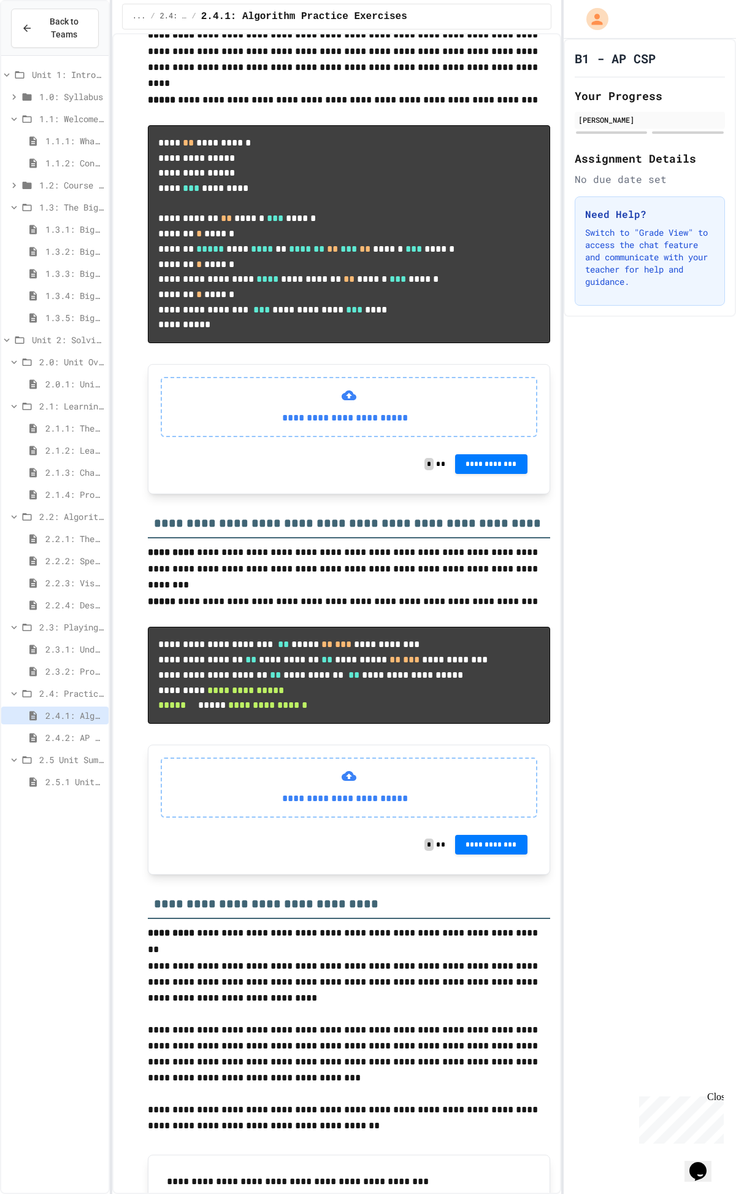
click at [68, 620] on span "2.4.2: AP Practice Questions" at bounding box center [74, 737] width 58 height 13
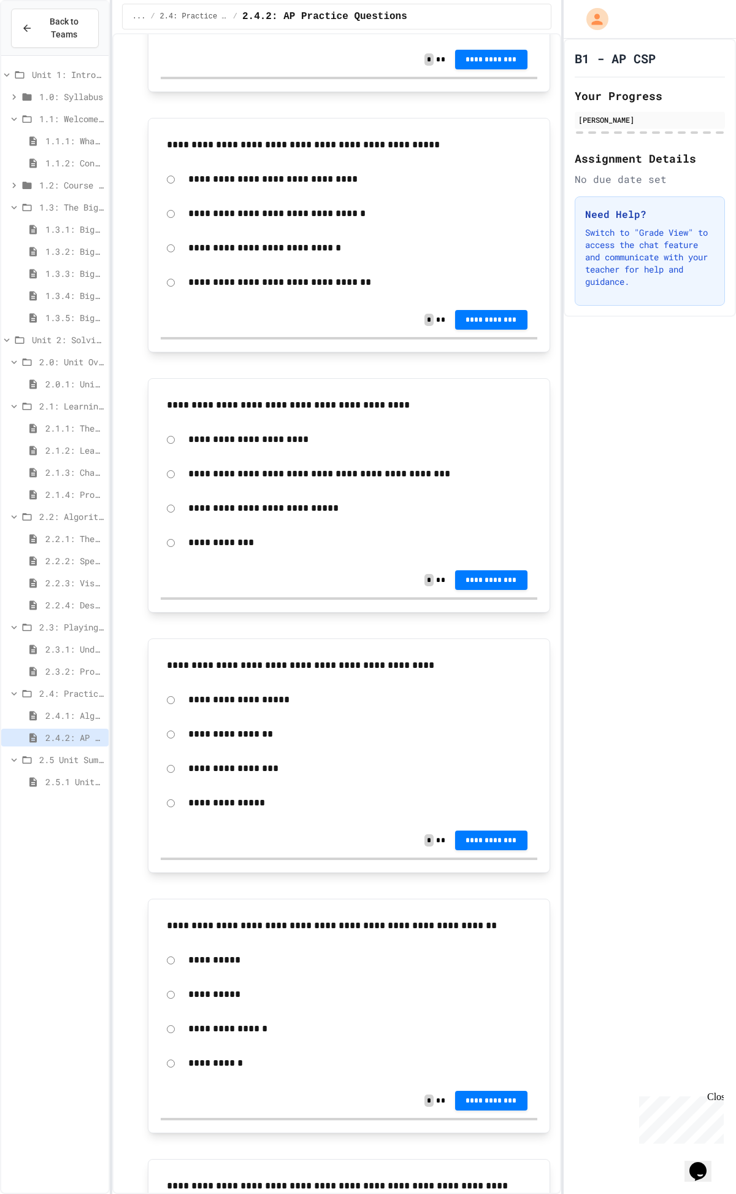
scroll to position [341, 0]
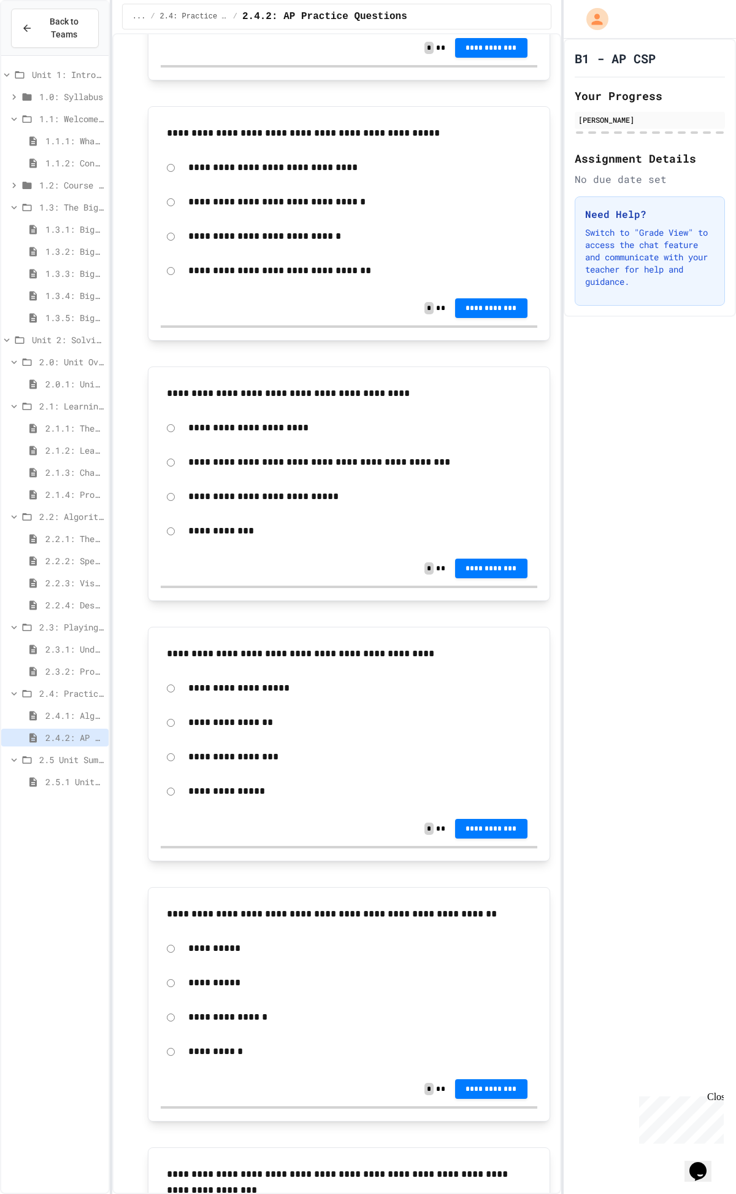
click at [74, 620] on span "2.5.1 Unit Summary" at bounding box center [74, 781] width 58 height 13
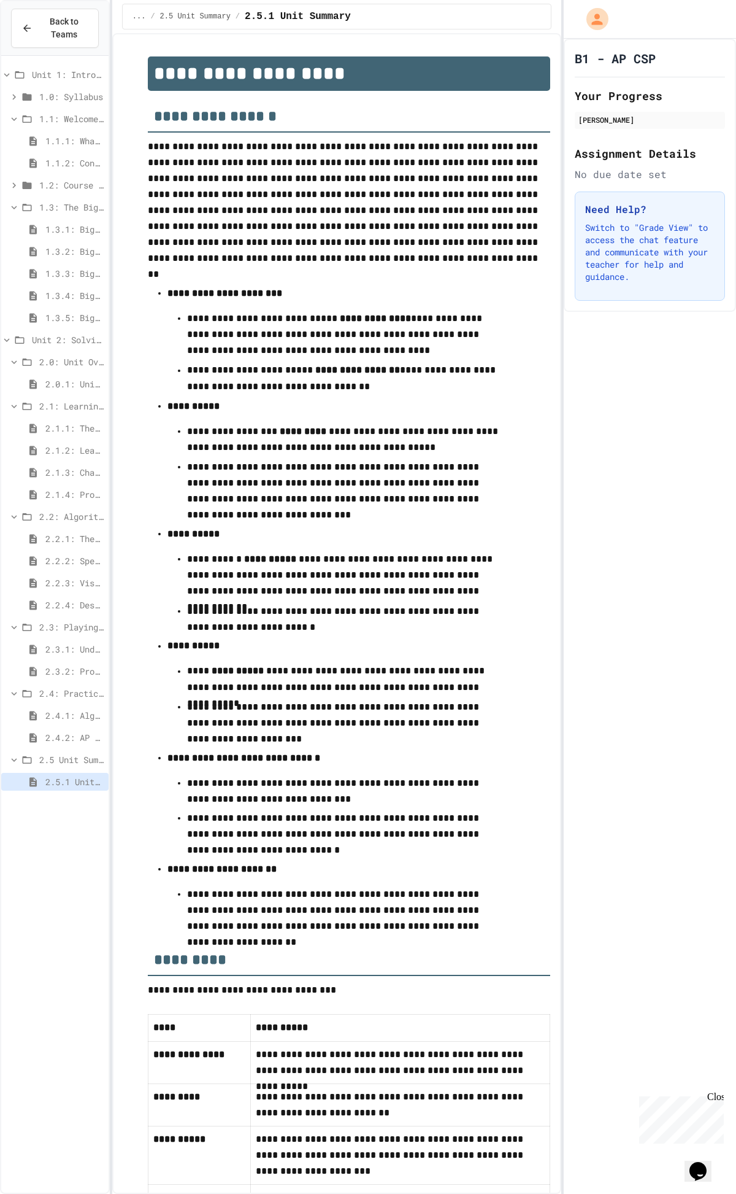
click at [88, 578] on span "2.2.3: Visualizing Logic with Flowcharts" at bounding box center [74, 582] width 58 height 13
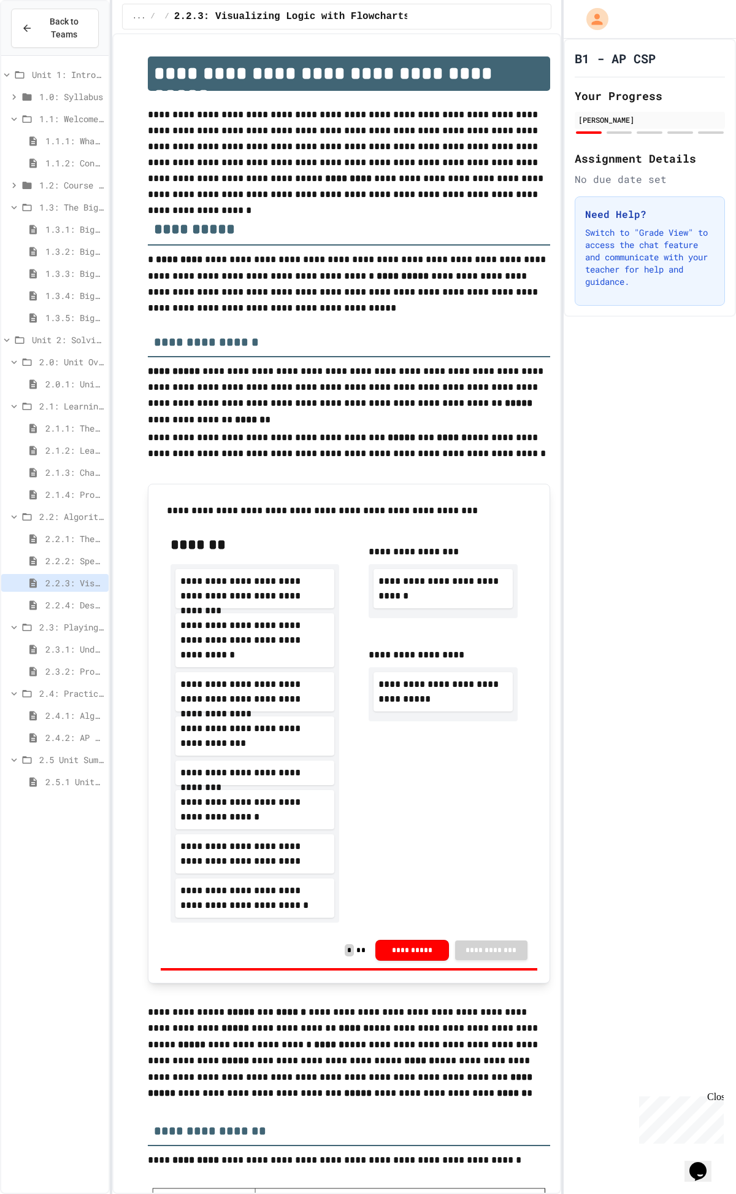
click at [74, 606] on span "2.2.4: Designing Flowcharts" at bounding box center [74, 604] width 58 height 13
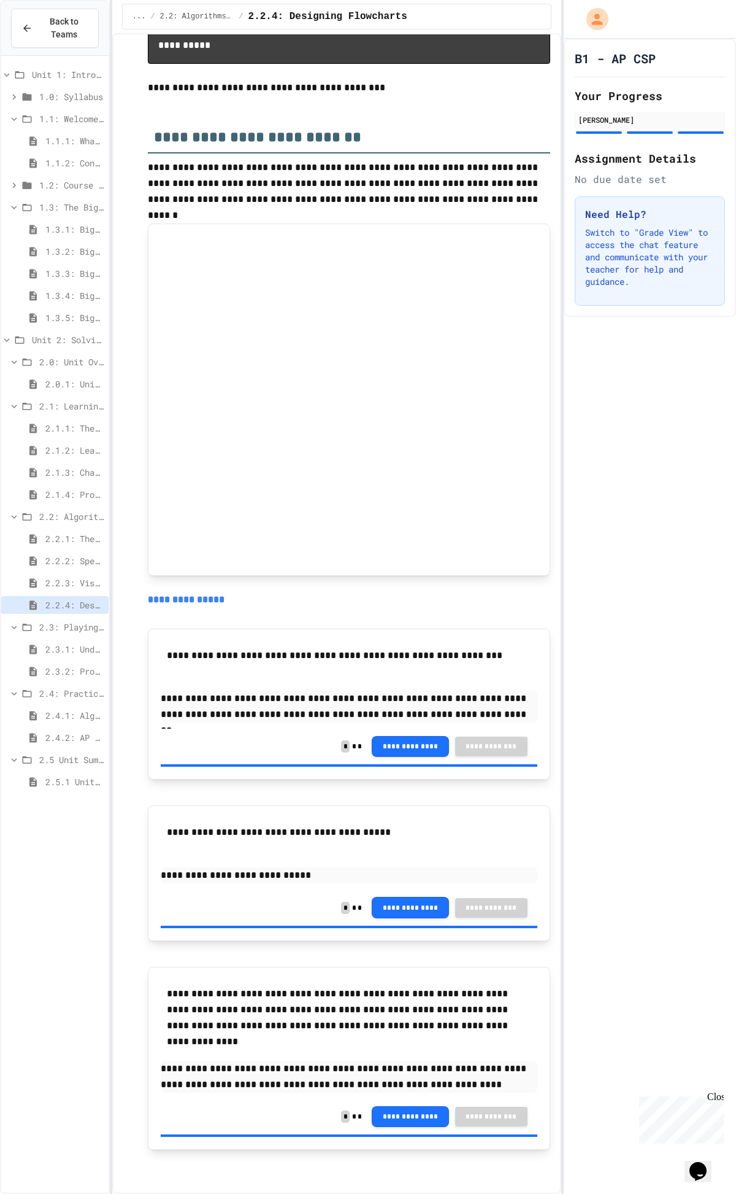
scroll to position [682, 0]
click at [75, 557] on span "2.2.2: Specifying Ideas with Pseudocode" at bounding box center [74, 560] width 58 height 13
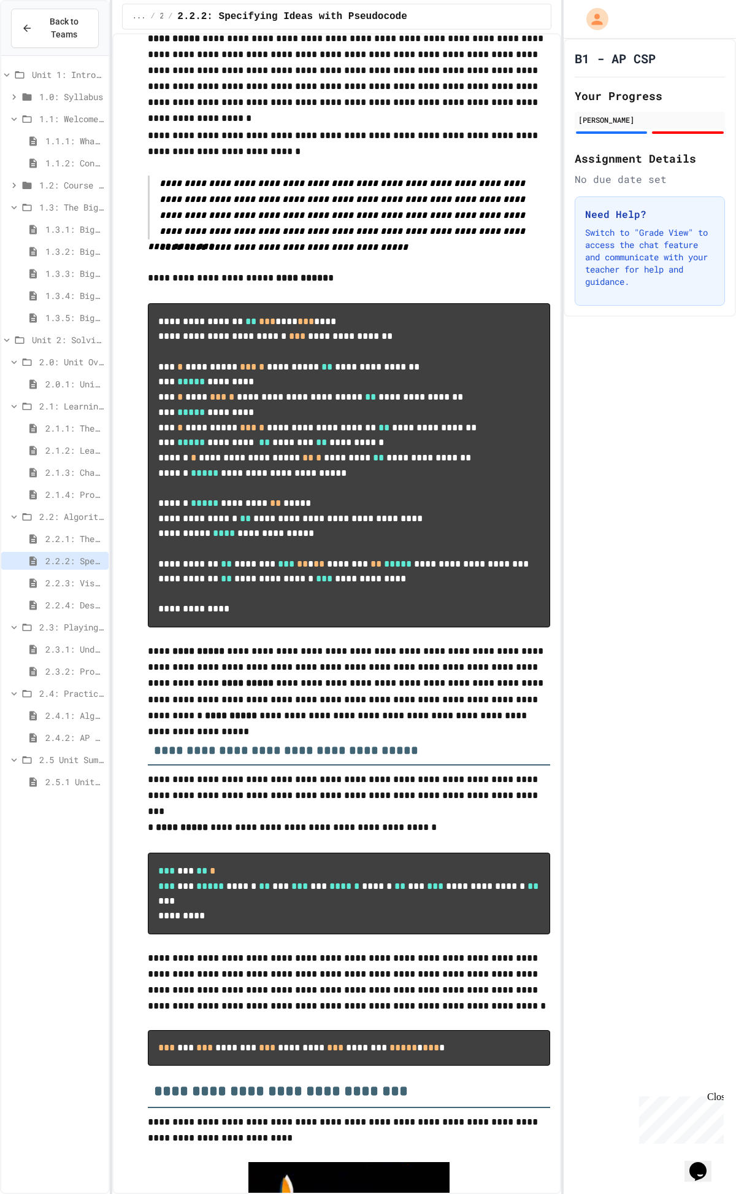
scroll to position [321, 0]
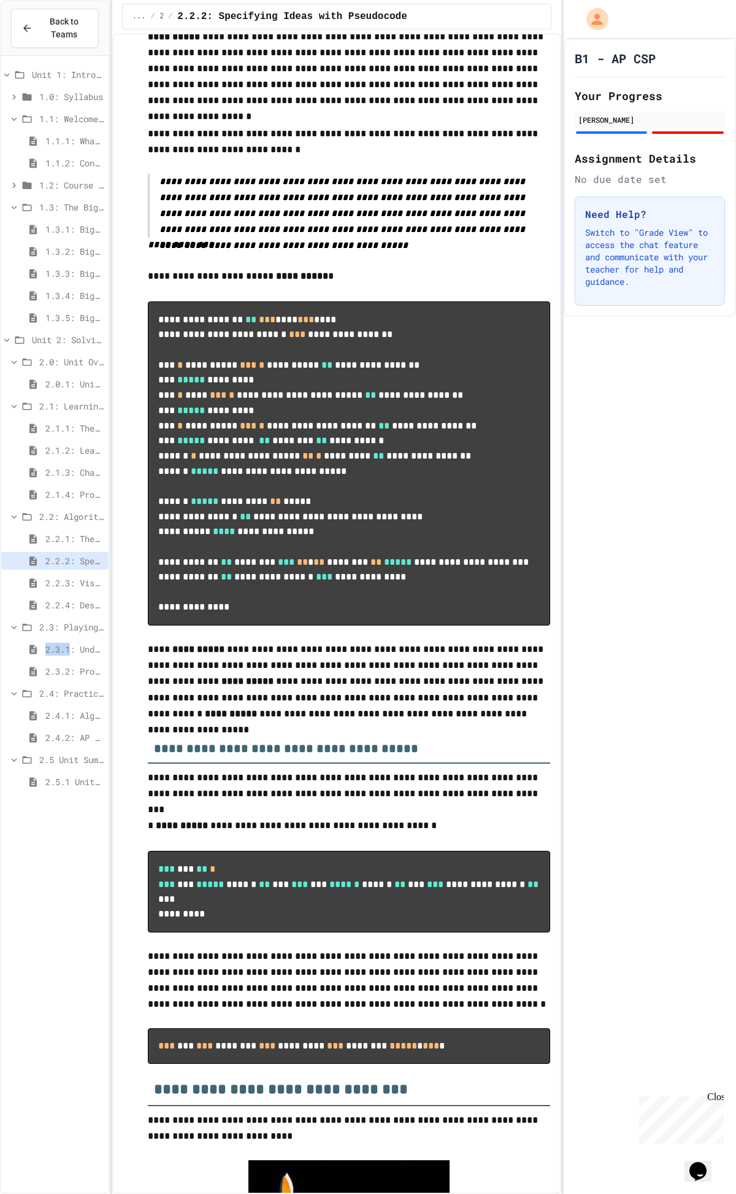
click at [68, 620] on span "2.3.1: Understanding Games with Flowcharts" at bounding box center [74, 649] width 58 height 13
